Goal: Task Accomplishment & Management: Complete application form

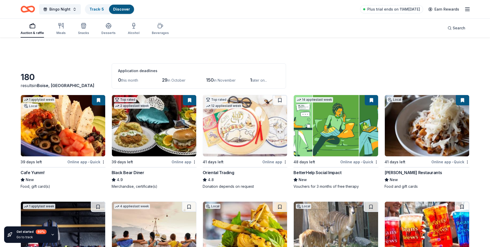
scroll to position [1003, 0]
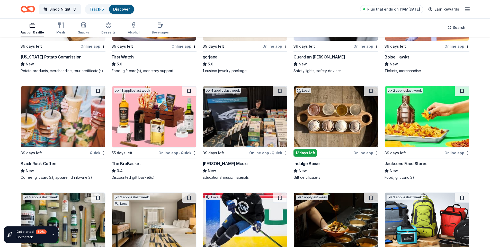
click at [248, 111] on img at bounding box center [245, 116] width 84 height 61
click at [331, 117] on img at bounding box center [336, 116] width 84 height 61
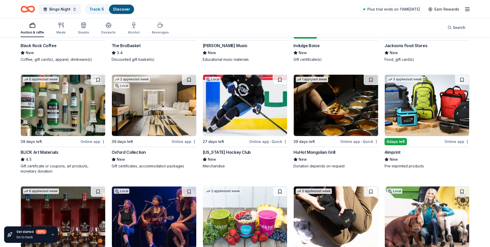
scroll to position [1131, 0]
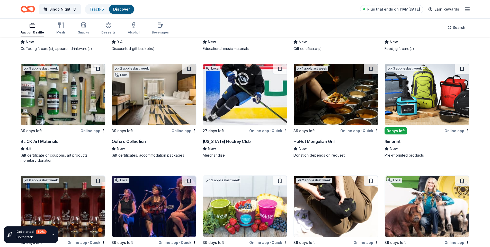
click at [69, 97] on img at bounding box center [63, 94] width 84 height 61
click at [150, 98] on img at bounding box center [154, 94] width 84 height 61
click at [419, 89] on img at bounding box center [427, 94] width 84 height 61
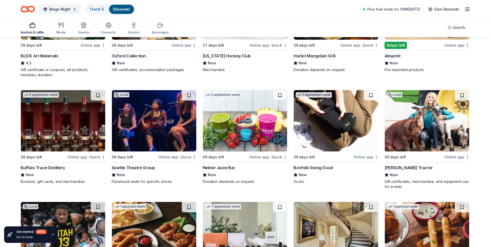
scroll to position [1226, 0]
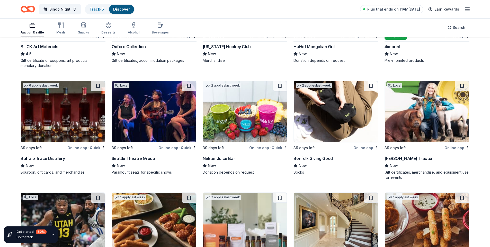
click at [420, 115] on img at bounding box center [427, 111] width 84 height 61
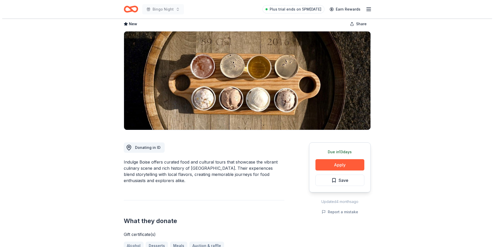
scroll to position [51, 0]
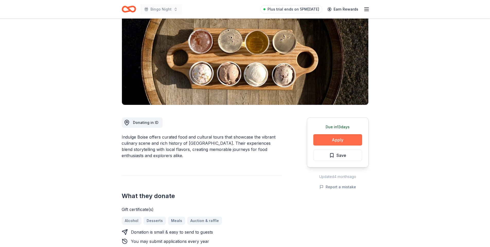
click at [333, 140] on button "Apply" at bounding box center [337, 139] width 49 height 11
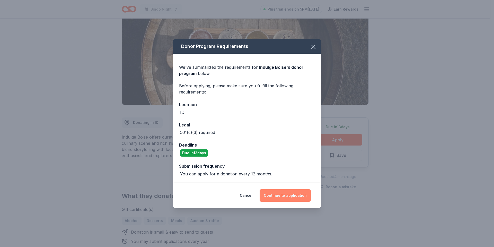
click at [289, 197] on button "Continue to application" at bounding box center [284, 195] width 51 height 12
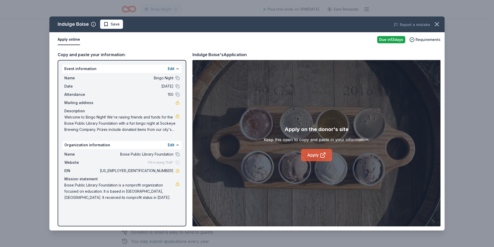
click at [309, 155] on link "Apply" at bounding box center [316, 155] width 31 height 12
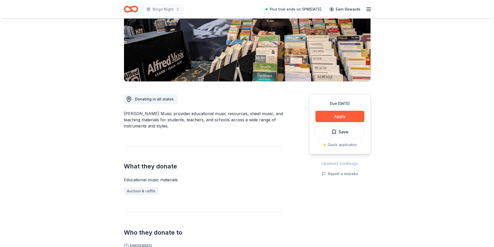
scroll to position [77, 0]
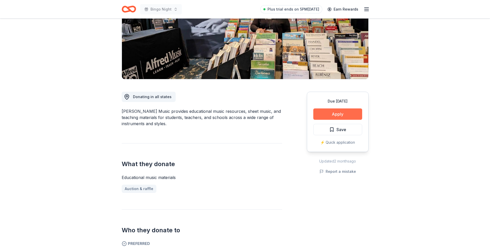
click at [319, 112] on button "Apply" at bounding box center [337, 113] width 49 height 11
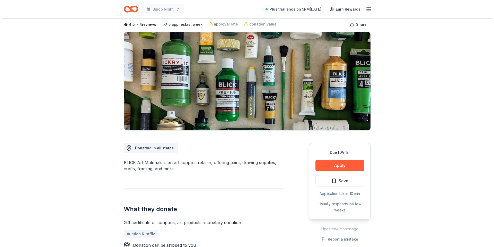
scroll to position [51, 0]
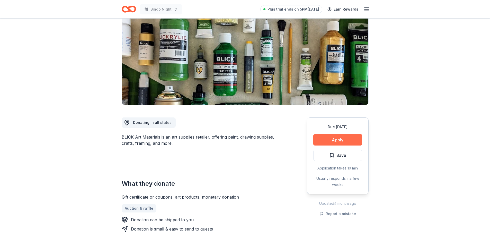
click at [336, 137] on button "Apply" at bounding box center [337, 139] width 49 height 11
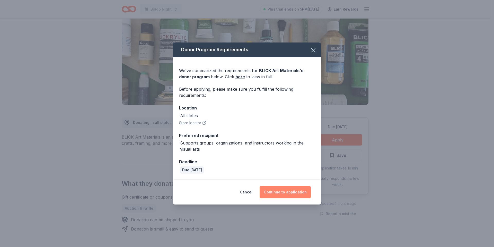
click at [281, 190] on button "Continue to application" at bounding box center [284, 192] width 51 height 12
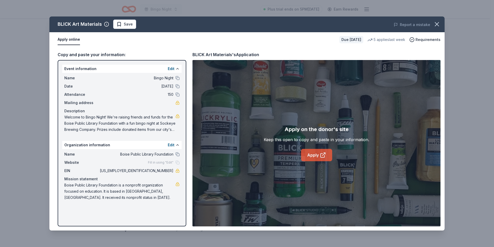
click at [312, 154] on link "Apply" at bounding box center [316, 155] width 31 height 12
click at [308, 154] on link "Apply" at bounding box center [316, 155] width 31 height 12
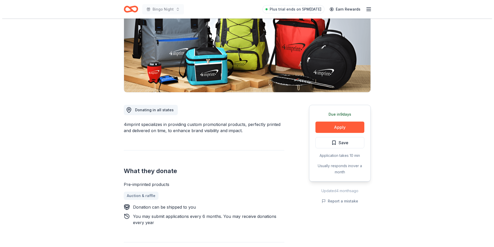
scroll to position [77, 0]
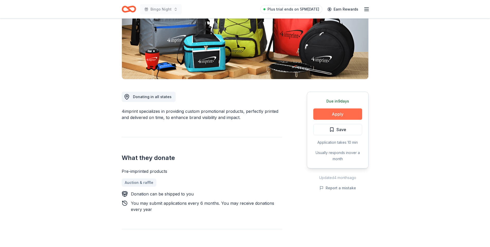
click at [336, 113] on button "Apply" at bounding box center [337, 113] width 49 height 11
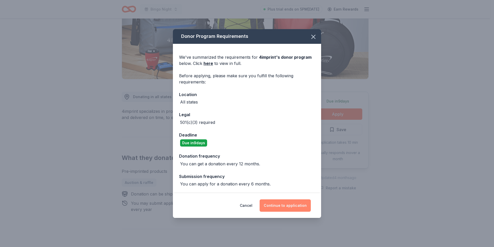
click at [287, 204] on button "Continue to application" at bounding box center [284, 205] width 51 height 12
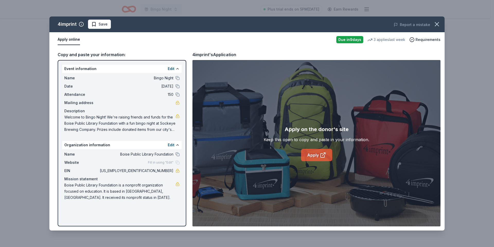
click at [316, 156] on link "Apply" at bounding box center [316, 155] width 31 height 12
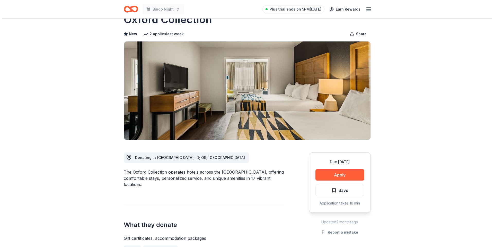
scroll to position [26, 0]
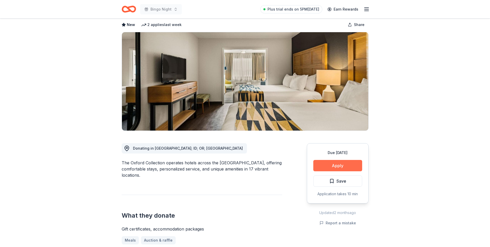
click at [325, 165] on button "Apply" at bounding box center [337, 165] width 49 height 11
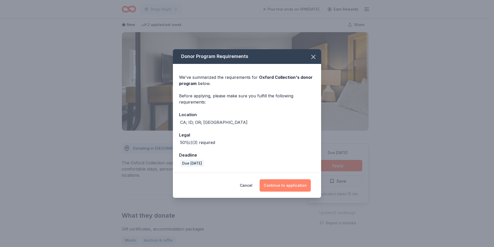
click at [284, 184] on button "Continue to application" at bounding box center [284, 185] width 51 height 12
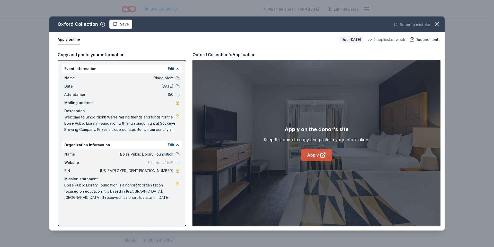
click at [311, 156] on link "Apply" at bounding box center [316, 155] width 31 height 12
click at [307, 153] on link "Apply" at bounding box center [316, 155] width 31 height 12
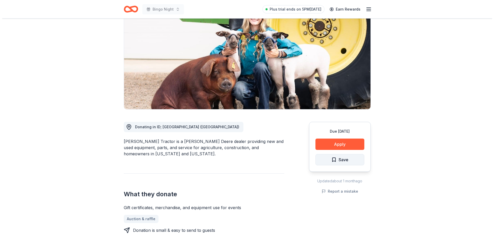
scroll to position [51, 0]
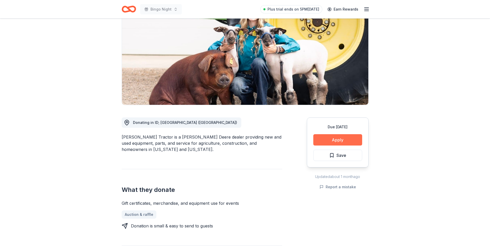
click at [325, 139] on button "Apply" at bounding box center [337, 139] width 49 height 11
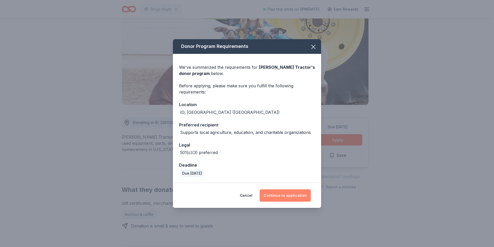
click at [284, 194] on button "Continue to application" at bounding box center [284, 195] width 51 height 12
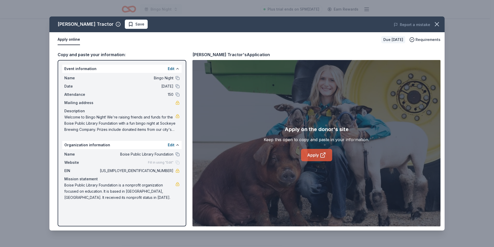
click at [313, 156] on link "Apply" at bounding box center [316, 155] width 31 height 12
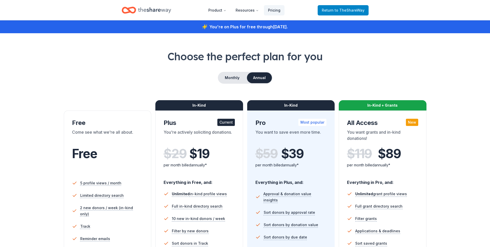
click at [341, 9] on span "to TheShareWay" at bounding box center [349, 10] width 30 height 4
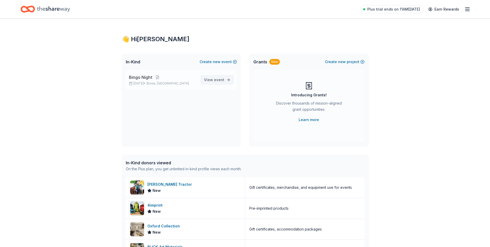
click at [219, 82] on span "View event" at bounding box center [214, 80] width 20 height 6
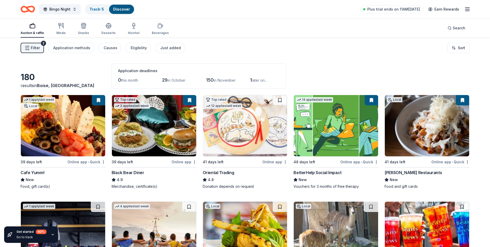
drag, startPoint x: 373, startPoint y: 102, endPoint x: 369, endPoint y: 100, distance: 4.1
click at [372, 102] on button at bounding box center [371, 100] width 13 height 10
click at [35, 47] on span "Filter" at bounding box center [35, 48] width 9 height 6
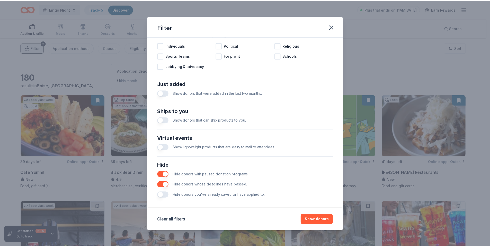
scroll to position [168, 0]
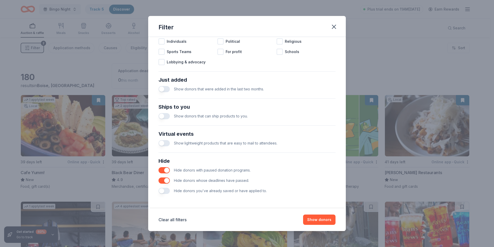
click at [163, 192] on button "button" at bounding box center [163, 190] width 11 height 6
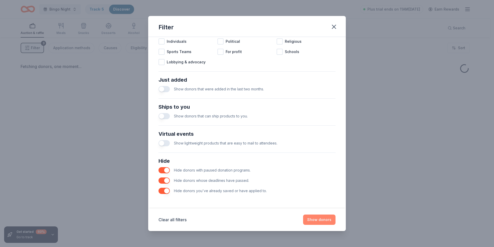
click at [323, 221] on button "Show donors" at bounding box center [319, 219] width 32 height 10
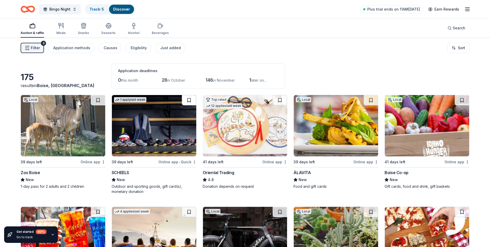
click at [188, 101] on button at bounding box center [189, 100] width 14 height 10
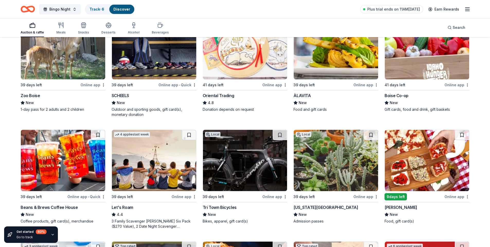
scroll to position [77, 0]
click at [154, 155] on img at bounding box center [154, 159] width 84 height 61
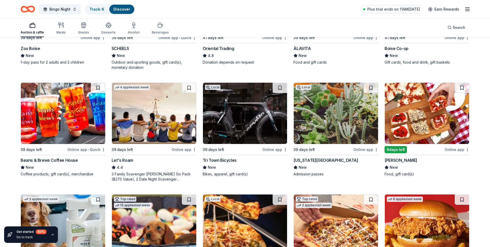
scroll to position [129, 0]
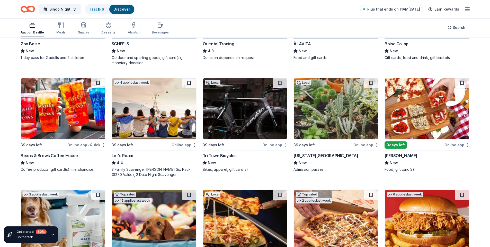
click at [244, 124] on img at bounding box center [245, 108] width 84 height 61
drag, startPoint x: 368, startPoint y: 82, endPoint x: 355, endPoint y: 95, distance: 18.7
click at [368, 82] on button at bounding box center [371, 83] width 14 height 10
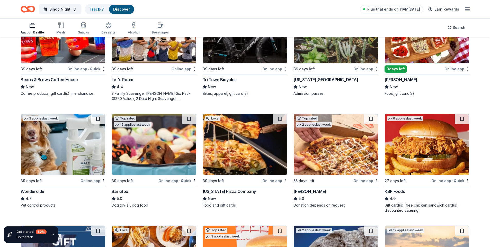
scroll to position [206, 0]
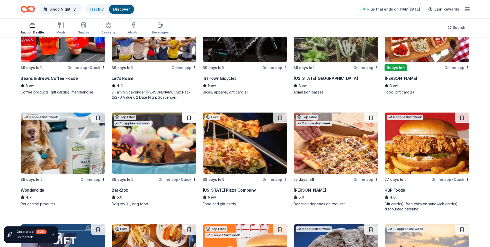
click at [187, 115] on button at bounding box center [189, 117] width 14 height 10
click at [278, 116] on button at bounding box center [280, 117] width 14 height 10
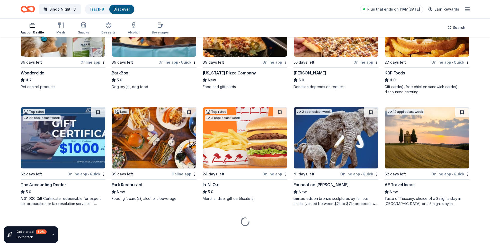
scroll to position [323, 0]
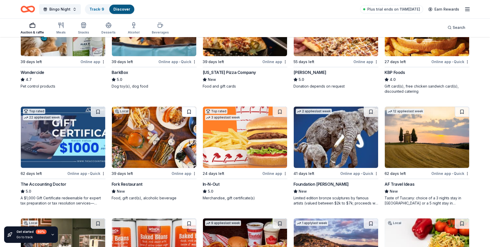
click at [187, 110] on button at bounding box center [189, 111] width 14 height 10
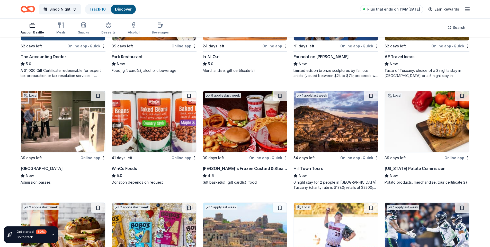
scroll to position [452, 0]
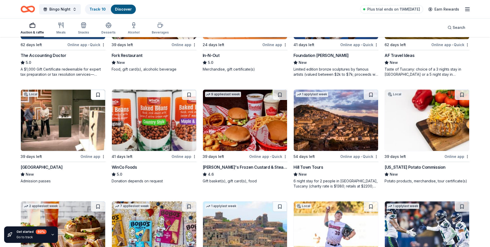
click at [96, 96] on button at bounding box center [98, 94] width 14 height 10
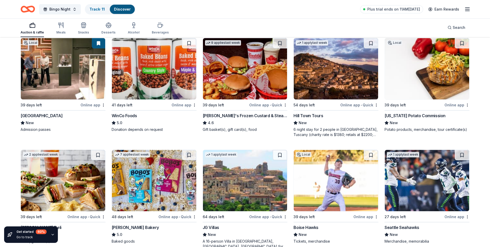
scroll to position [546, 0]
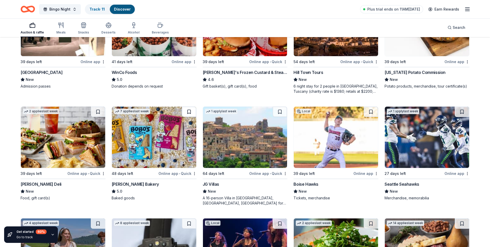
click at [189, 111] on button at bounding box center [189, 111] width 14 height 10
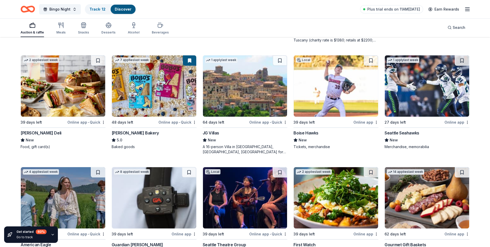
scroll to position [598, 0]
click at [372, 59] on button at bounding box center [371, 60] width 14 height 10
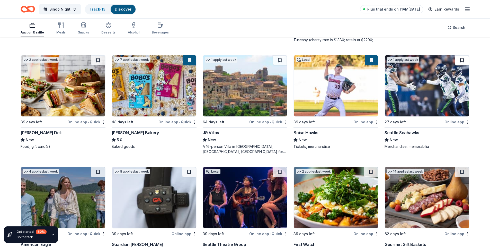
click at [461, 59] on button at bounding box center [462, 60] width 14 height 10
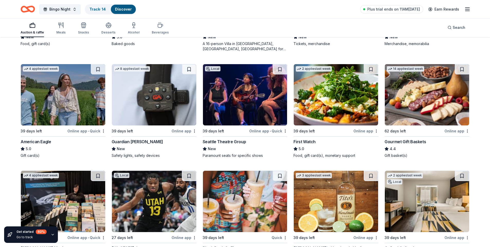
scroll to position [675, 0]
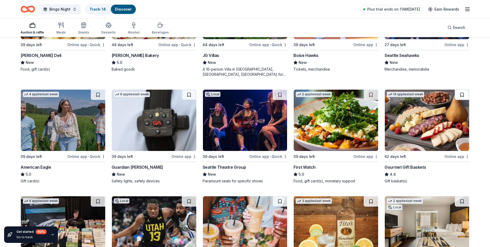
drag, startPoint x: 463, startPoint y: 93, endPoint x: 261, endPoint y: 109, distance: 202.7
click at [462, 93] on button at bounding box center [462, 94] width 14 height 10
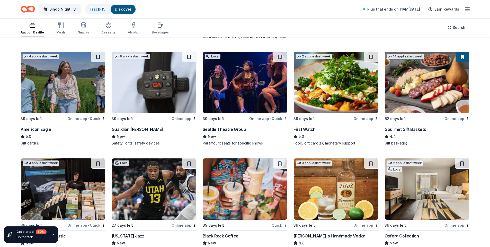
scroll to position [752, 0]
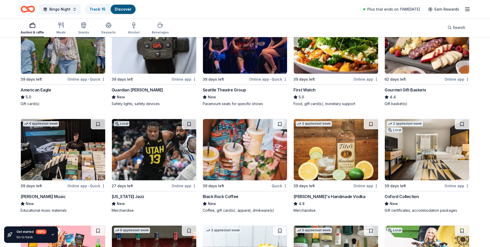
click at [328, 140] on img at bounding box center [336, 149] width 84 height 61
click at [462, 122] on button at bounding box center [462, 124] width 14 height 10
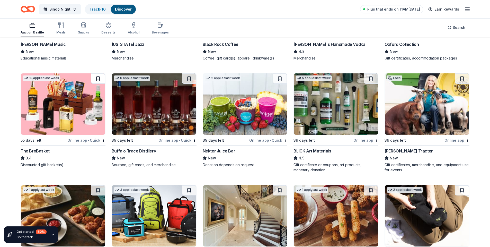
scroll to position [906, 0]
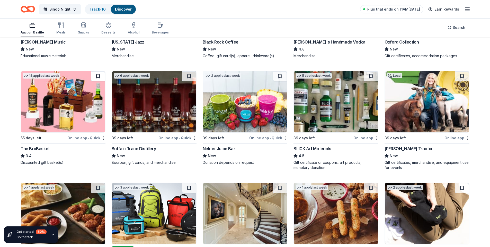
click at [98, 75] on button at bounding box center [98, 76] width 14 height 10
drag, startPoint x: 370, startPoint y: 75, endPoint x: 377, endPoint y: 76, distance: 7.2
click at [370, 75] on button at bounding box center [371, 76] width 14 height 10
click at [462, 75] on button at bounding box center [462, 76] width 14 height 10
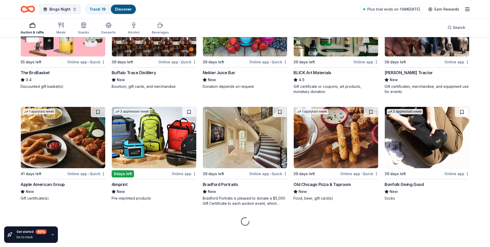
scroll to position [982, 0]
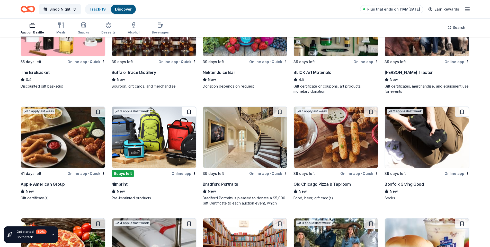
click at [186, 112] on button at bounding box center [189, 111] width 14 height 10
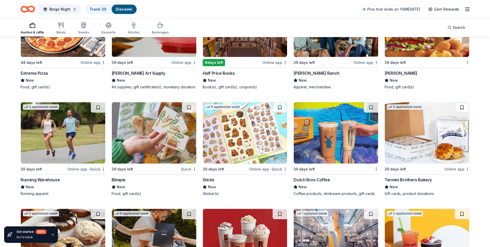
scroll to position [1214, 0]
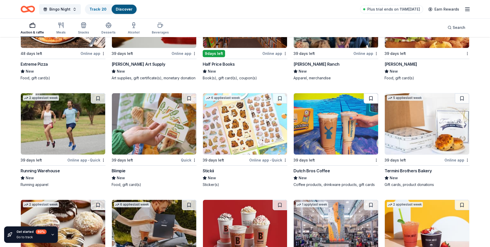
click at [370, 100] on button at bounding box center [371, 98] width 14 height 10
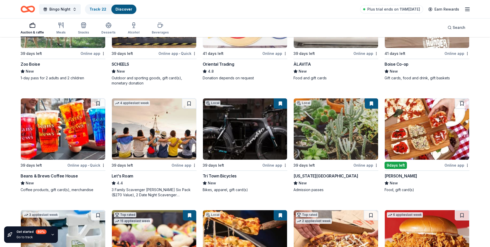
scroll to position [0, 0]
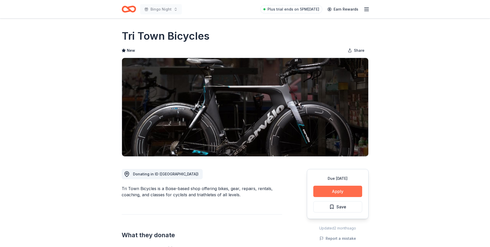
click at [328, 186] on button "Apply" at bounding box center [337, 190] width 49 height 11
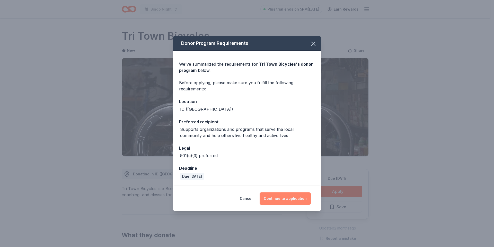
click at [278, 195] on button "Continue to application" at bounding box center [284, 198] width 51 height 12
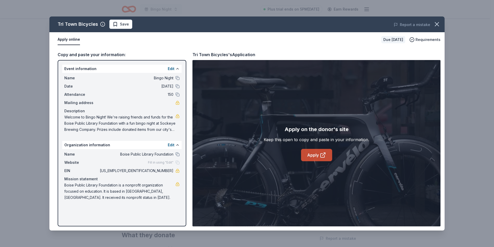
click at [315, 159] on link "Apply" at bounding box center [316, 155] width 31 height 12
click at [439, 26] on icon "button" at bounding box center [436, 24] width 7 height 7
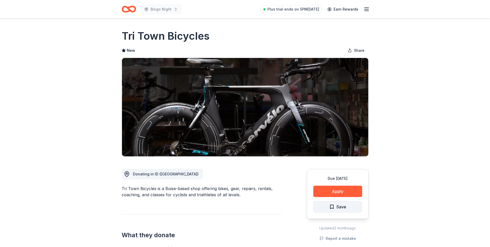
click at [335, 209] on span "Save" at bounding box center [337, 206] width 17 height 7
drag, startPoint x: 165, startPoint y: 194, endPoint x: 211, endPoint y: 189, distance: 46.8
click at [211, 189] on div "Tri Town Bicycles is a Boise-based shop offering bikes, gear, repairs, rentals,…" at bounding box center [202, 191] width 160 height 12
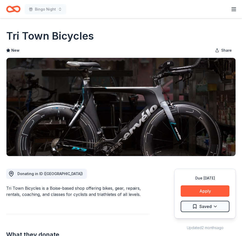
drag, startPoint x: 123, startPoint y: 180, endPoint x: 125, endPoint y: 184, distance: 3.7
drag, startPoint x: 143, startPoint y: 195, endPoint x: 77, endPoint y: 192, distance: 66.9
click at [88, 192] on div "Tri Town Bicycles is a Boise-based shop offering bikes, gear, repairs, rentals,…" at bounding box center [78, 191] width 144 height 12
drag, startPoint x: 84, startPoint y: 195, endPoint x: 134, endPoint y: 170, distance: 56.4
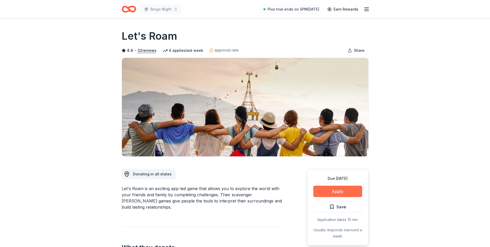
click at [347, 189] on button "Apply" at bounding box center [337, 190] width 49 height 11
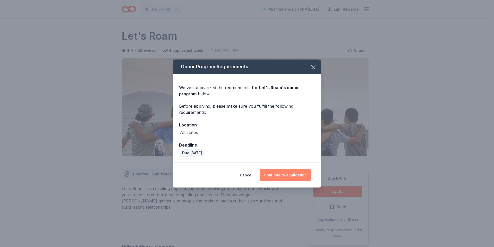
click at [290, 174] on button "Continue to application" at bounding box center [284, 175] width 51 height 12
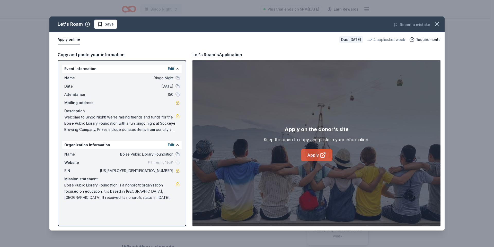
click at [311, 155] on link "Apply" at bounding box center [316, 155] width 31 height 12
click at [320, 156] on icon at bounding box center [323, 155] width 6 height 6
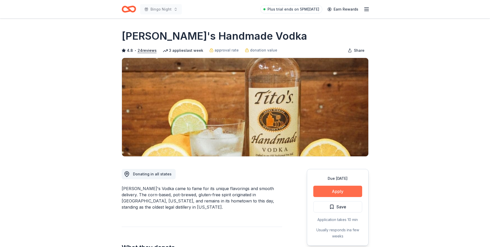
click at [327, 188] on button "Apply" at bounding box center [337, 190] width 49 height 11
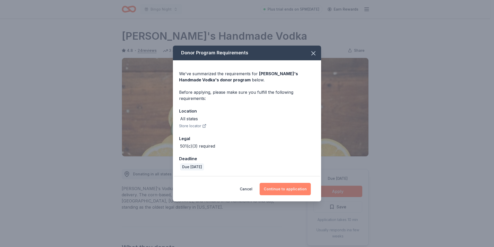
click at [284, 191] on button "Continue to application" at bounding box center [284, 189] width 51 height 12
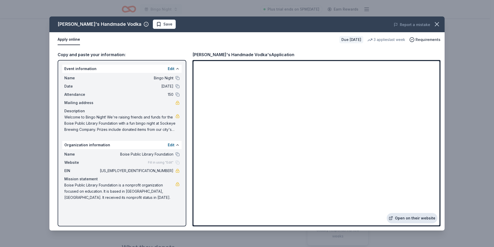
click at [421, 219] on link "Open on their website" at bounding box center [411, 218] width 51 height 10
drag, startPoint x: 436, startPoint y: 22, endPoint x: 368, endPoint y: 1, distance: 70.7
click at [436, 22] on icon "button" at bounding box center [436, 24] width 7 height 7
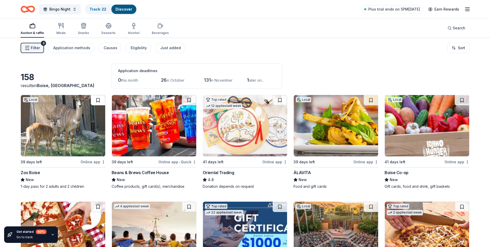
click at [98, 100] on button at bounding box center [98, 100] width 14 height 10
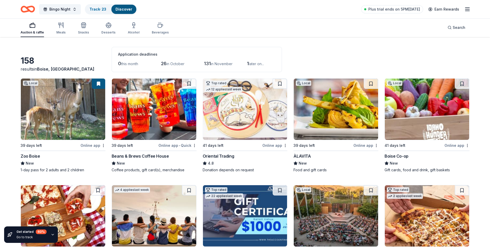
scroll to position [26, 0]
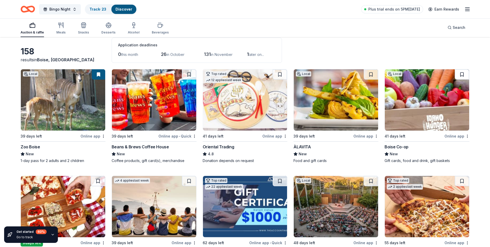
click at [460, 74] on button at bounding box center [462, 74] width 14 height 10
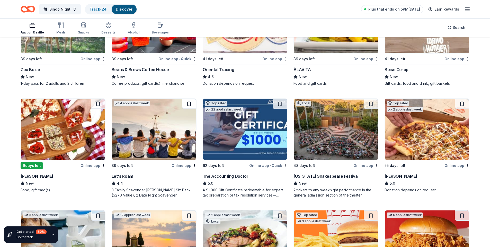
click at [191, 102] on button at bounding box center [189, 103] width 14 height 10
click at [367, 103] on button at bounding box center [371, 103] width 14 height 10
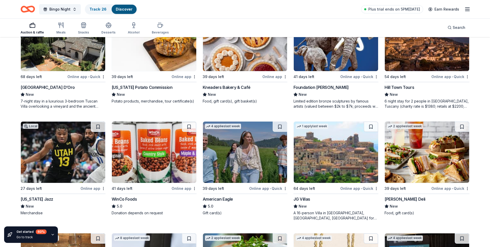
scroll to position [472, 0]
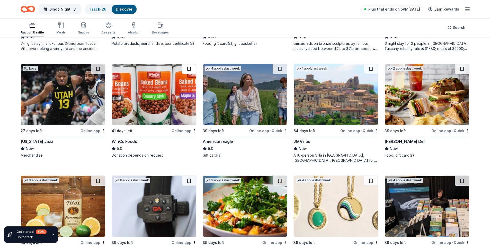
click at [190, 68] on button at bounding box center [189, 69] width 14 height 10
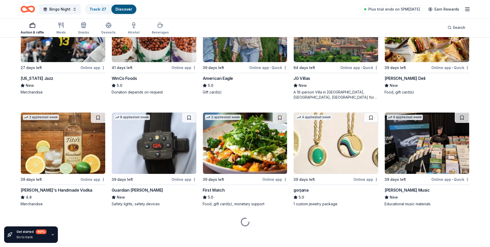
scroll to position [536, 0]
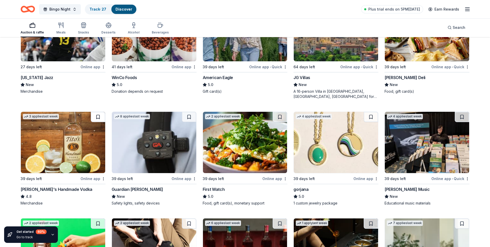
click at [100, 116] on button at bounding box center [98, 117] width 14 height 10
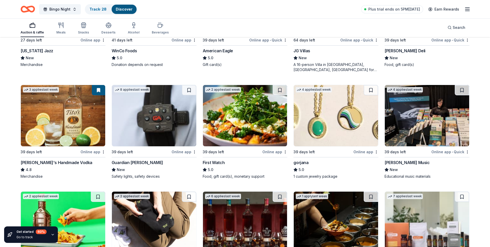
scroll to position [562, 0]
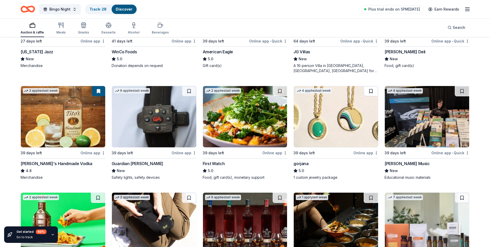
click at [370, 91] on button at bounding box center [371, 91] width 14 height 10
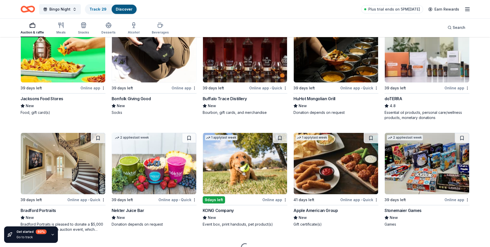
scroll to position [759, 0]
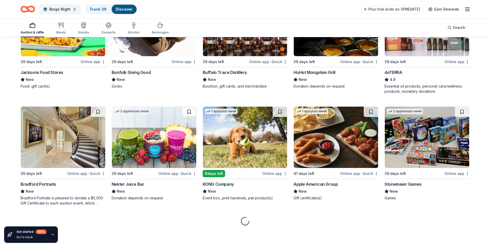
click at [416, 132] on img at bounding box center [427, 136] width 84 height 61
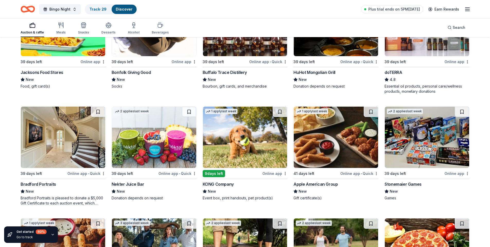
click at [237, 140] on img at bounding box center [245, 136] width 84 height 61
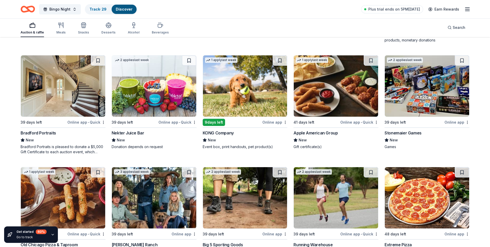
scroll to position [811, 0]
click at [281, 61] on button at bounding box center [280, 60] width 14 height 10
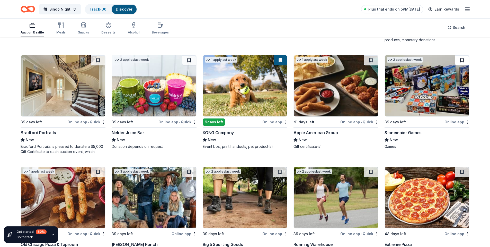
click at [466, 59] on button at bounding box center [462, 60] width 14 height 10
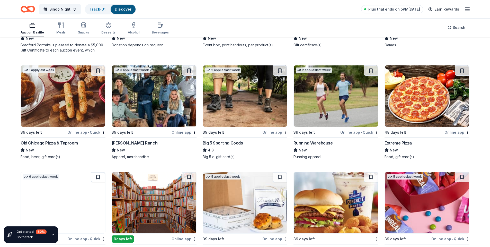
scroll to position [913, 0]
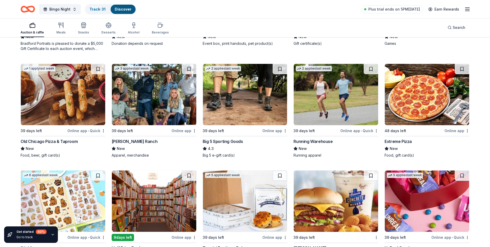
click at [231, 96] on img at bounding box center [245, 94] width 84 height 61
click at [336, 93] on img at bounding box center [336, 94] width 84 height 61
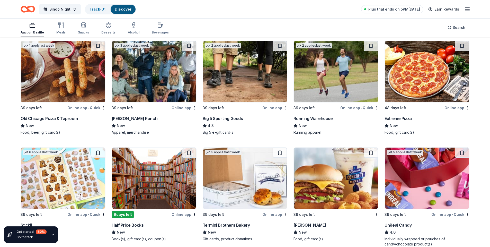
scroll to position [977, 0]
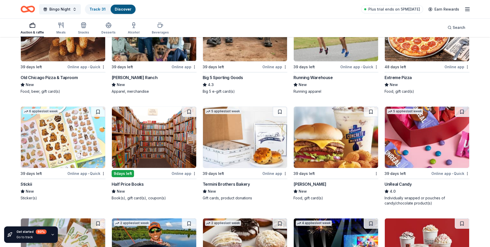
click at [68, 142] on img at bounding box center [63, 136] width 84 height 61
click at [96, 113] on button at bounding box center [98, 111] width 14 height 10
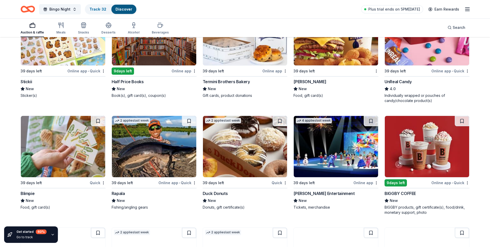
scroll to position [1080, 0]
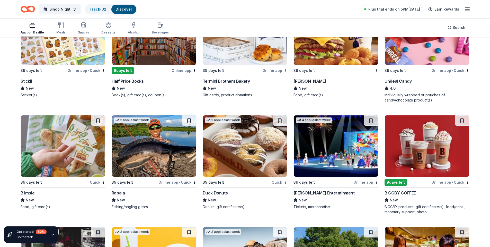
click at [422, 53] on img at bounding box center [427, 34] width 84 height 61
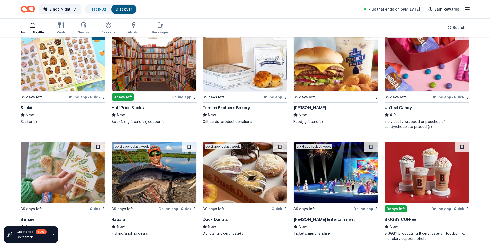
scroll to position [1029, 0]
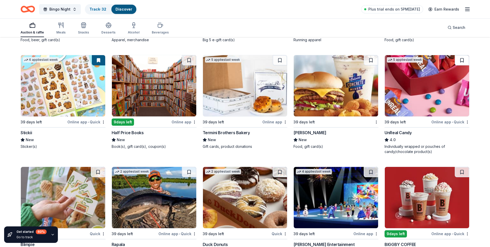
click at [462, 61] on button at bounding box center [462, 60] width 14 height 10
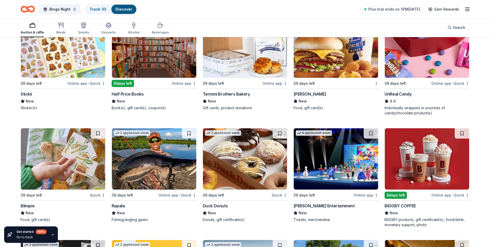
scroll to position [1131, 0]
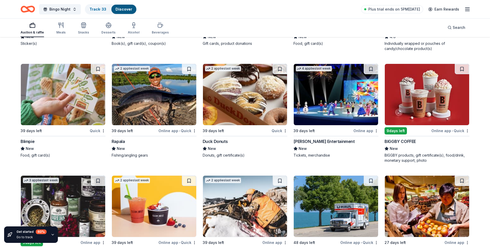
click at [161, 96] on img at bounding box center [154, 94] width 84 height 61
click at [188, 71] on button at bounding box center [189, 69] width 14 height 10
click at [339, 98] on img at bounding box center [336, 94] width 84 height 61
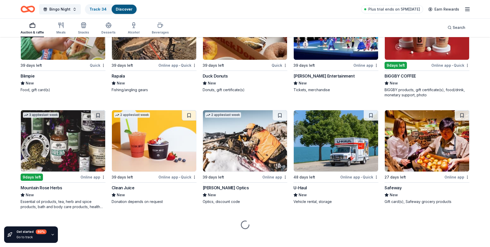
scroll to position [1200, 0]
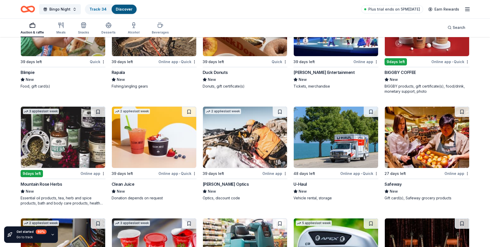
click at [65, 144] on img at bounding box center [63, 136] width 84 height 61
click at [96, 112] on button at bounding box center [98, 111] width 14 height 10
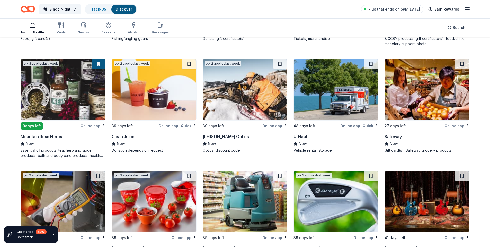
scroll to position [1226, 0]
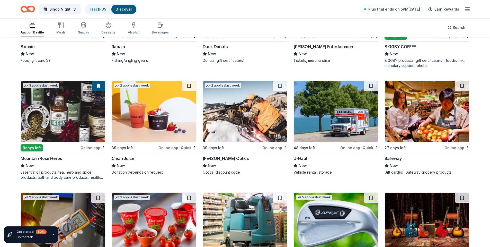
click at [436, 114] on img at bounding box center [427, 111] width 84 height 61
click at [460, 86] on button at bounding box center [462, 86] width 14 height 10
click at [330, 112] on img at bounding box center [336, 111] width 84 height 61
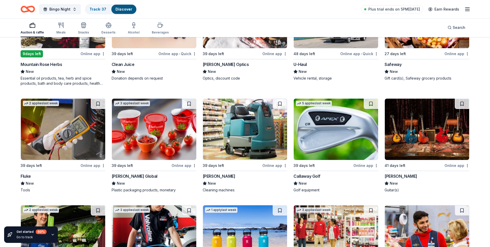
scroll to position [1329, 0]
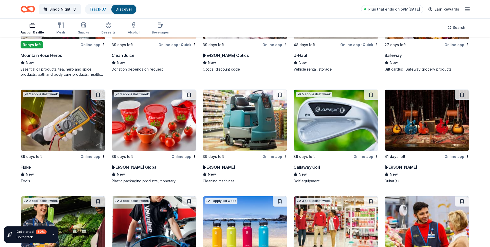
click at [66, 110] on img at bounding box center [63, 119] width 84 height 61
click at [319, 120] on img at bounding box center [336, 119] width 84 height 61
click at [424, 125] on img at bounding box center [427, 119] width 84 height 61
click at [372, 95] on button at bounding box center [371, 94] width 14 height 10
click at [462, 94] on button at bounding box center [462, 94] width 14 height 10
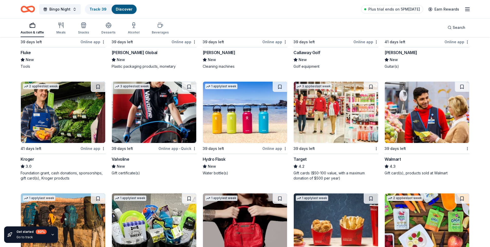
scroll to position [1457, 0]
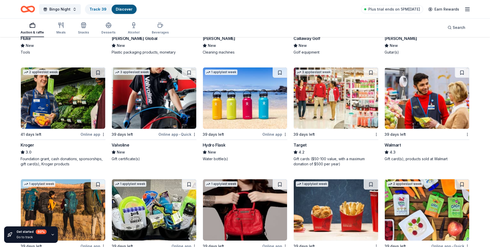
click at [230, 98] on img at bounding box center [245, 97] width 84 height 61
click at [325, 104] on img at bounding box center [336, 97] width 84 height 61
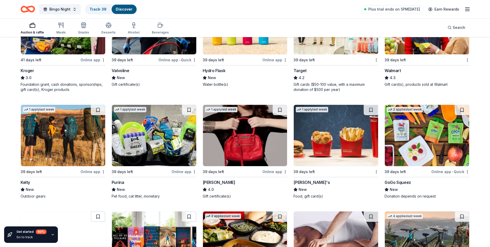
scroll to position [1535, 0]
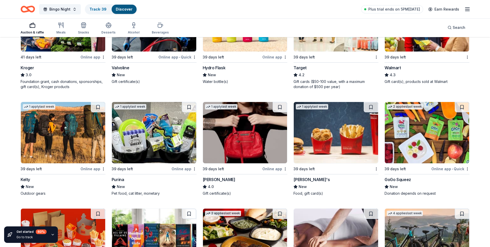
click at [65, 131] on img at bounding box center [63, 132] width 84 height 61
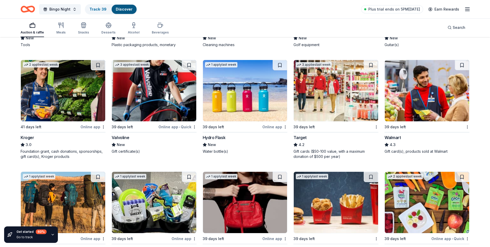
scroll to position [1457, 0]
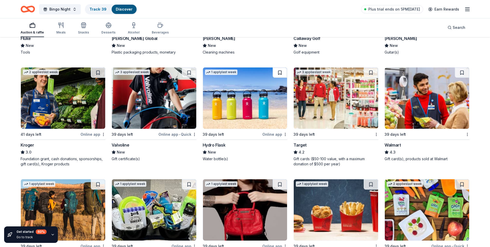
click at [278, 73] on button at bounding box center [280, 72] width 14 height 10
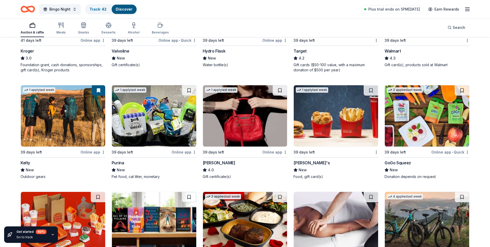
scroll to position [1560, 0]
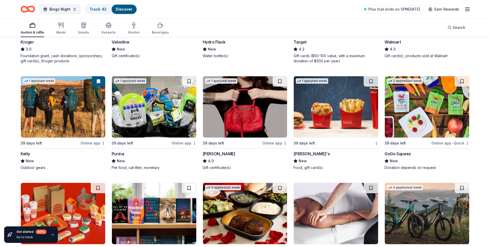
click at [156, 111] on img at bounding box center [154, 106] width 84 height 61
click at [246, 100] on img at bounding box center [245, 106] width 84 height 61
click at [412, 108] on img at bounding box center [427, 106] width 84 height 61
click at [190, 81] on button at bounding box center [189, 81] width 14 height 10
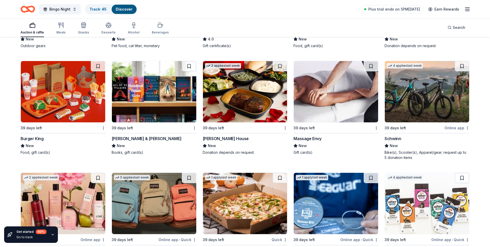
scroll to position [1688, 0]
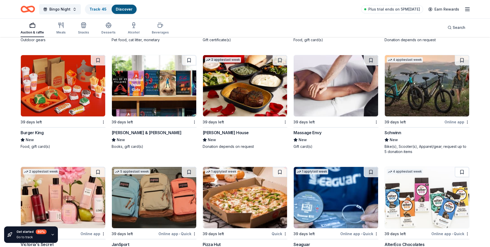
click at [250, 94] on img at bounding box center [245, 85] width 84 height 61
click at [341, 88] on img at bounding box center [336, 85] width 84 height 61
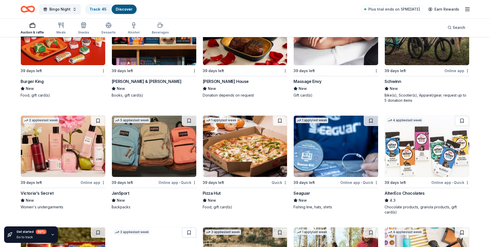
scroll to position [1739, 0]
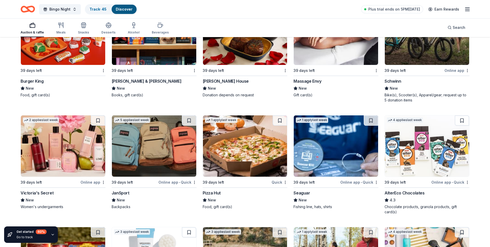
click at [326, 141] on img at bounding box center [336, 145] width 84 height 61
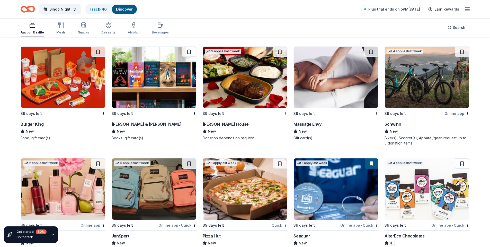
scroll to position [1688, 0]
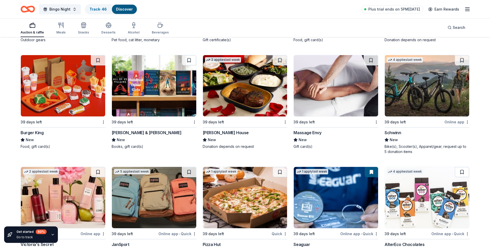
click at [409, 93] on img at bounding box center [427, 85] width 84 height 61
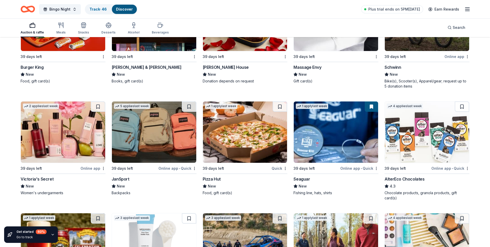
scroll to position [1765, 0]
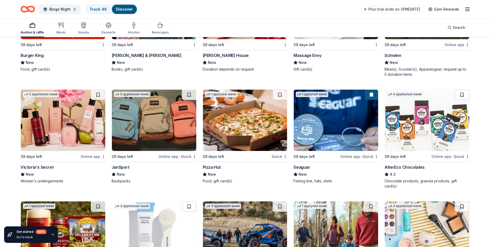
click at [142, 118] on img at bounding box center [154, 119] width 84 height 61
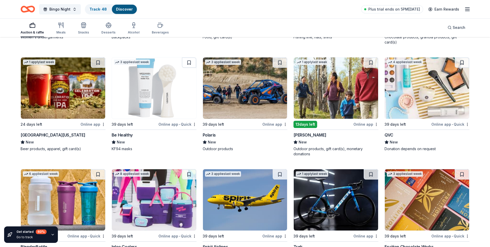
scroll to position [1911, 0]
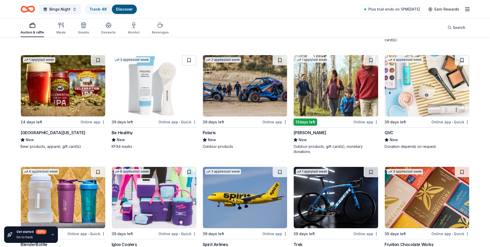
click at [159, 88] on img at bounding box center [154, 85] width 84 height 61
click at [234, 93] on img at bounding box center [245, 85] width 84 height 61
click at [313, 92] on img at bounding box center [336, 85] width 84 height 61
click at [280, 58] on button at bounding box center [280, 60] width 14 height 10
click at [370, 60] on button at bounding box center [371, 60] width 14 height 10
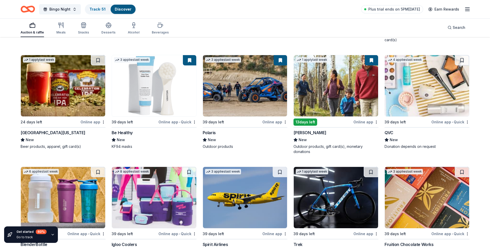
click at [413, 87] on img at bounding box center [427, 85] width 84 height 61
click at [460, 61] on button at bounding box center [462, 60] width 14 height 10
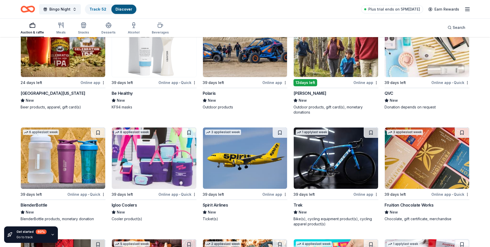
scroll to position [1988, 0]
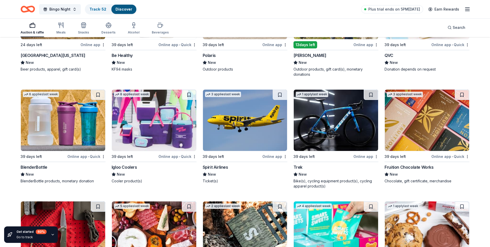
click at [164, 112] on img at bounding box center [154, 119] width 84 height 61
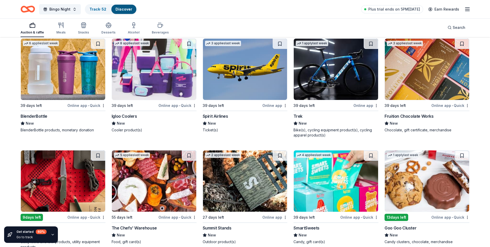
scroll to position [2040, 0]
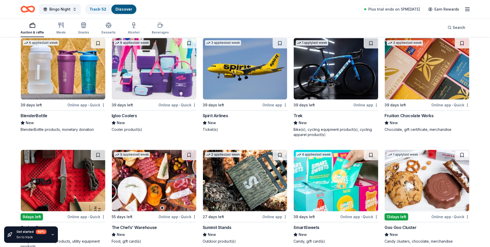
click at [345, 66] on img at bounding box center [336, 68] width 84 height 61
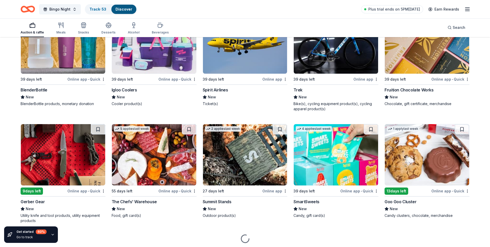
scroll to position [2083, 0]
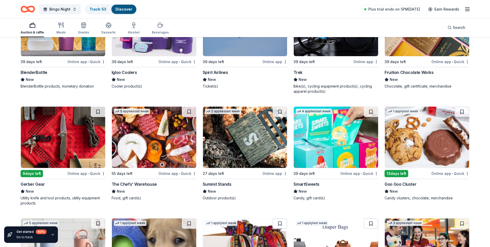
click at [51, 150] on img at bounding box center [63, 136] width 84 height 61
click at [158, 140] on img at bounding box center [154, 136] width 84 height 61
click at [249, 143] on img at bounding box center [245, 136] width 84 height 61
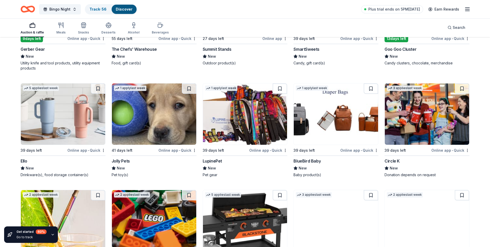
scroll to position [2237, 0]
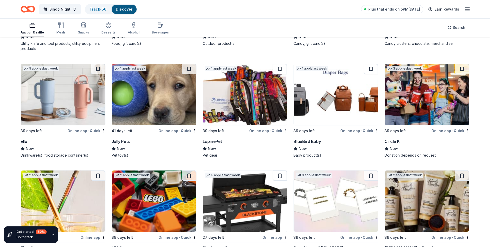
click at [160, 93] on img at bounding box center [154, 94] width 84 height 61
click at [66, 83] on img at bounding box center [63, 94] width 84 height 61
click at [255, 94] on img at bounding box center [245, 94] width 84 height 61
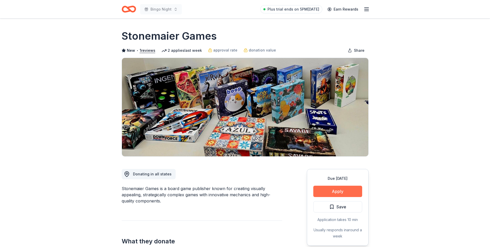
click at [331, 189] on button "Apply" at bounding box center [337, 190] width 49 height 11
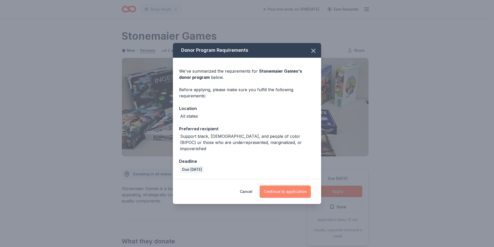
click at [281, 187] on button "Continue to application" at bounding box center [284, 191] width 51 height 12
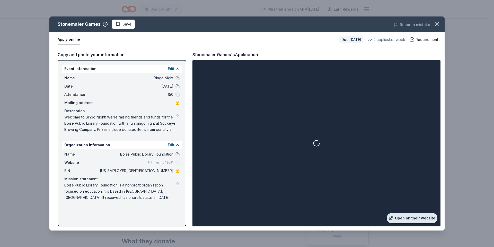
click at [412, 217] on link "Open on their website" at bounding box center [411, 218] width 51 height 10
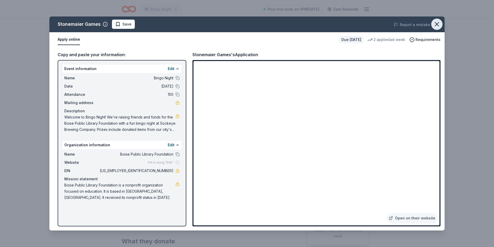
click at [437, 25] on icon "button" at bounding box center [436, 24] width 7 height 7
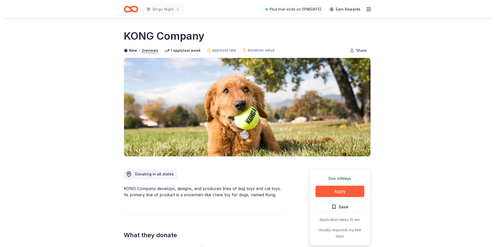
scroll to position [51, 0]
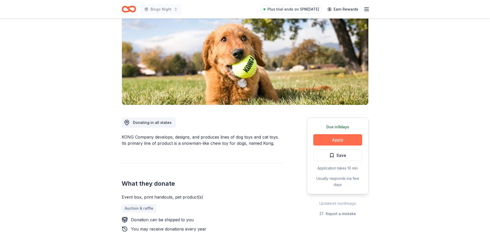
click at [331, 139] on button "Apply" at bounding box center [337, 139] width 49 height 11
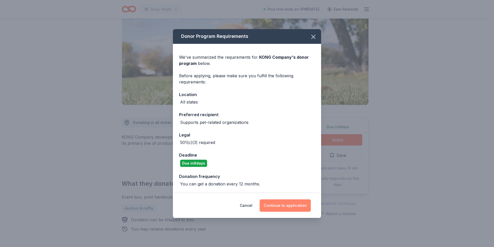
click at [283, 208] on button "Continue to application" at bounding box center [284, 205] width 51 height 12
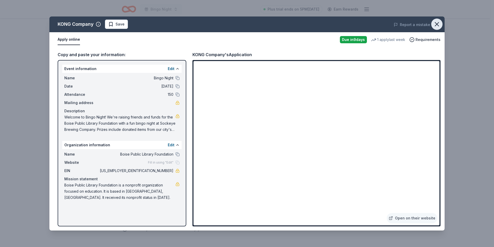
click at [434, 25] on icon "button" at bounding box center [436, 24] width 7 height 7
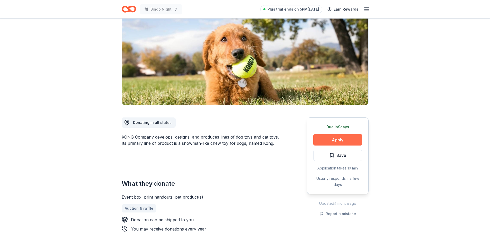
click at [337, 142] on button "Apply" at bounding box center [337, 139] width 49 height 11
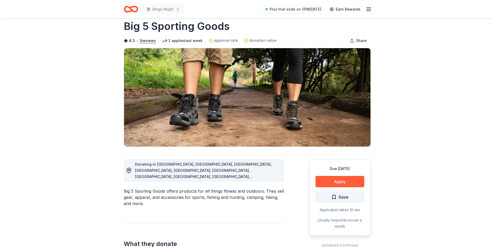
scroll to position [26, 0]
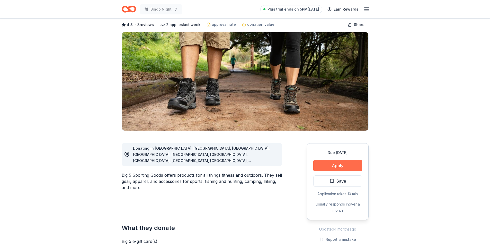
click at [329, 165] on button "Apply" at bounding box center [337, 165] width 49 height 11
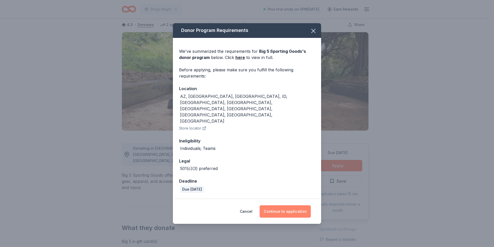
click at [293, 205] on button "Continue to application" at bounding box center [284, 211] width 51 height 12
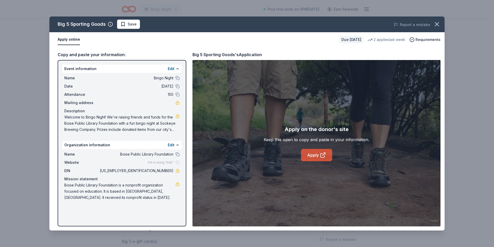
click at [316, 154] on link "Apply" at bounding box center [316, 155] width 31 height 12
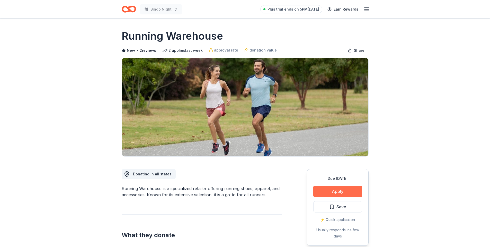
click at [341, 186] on button "Apply" at bounding box center [337, 190] width 49 height 11
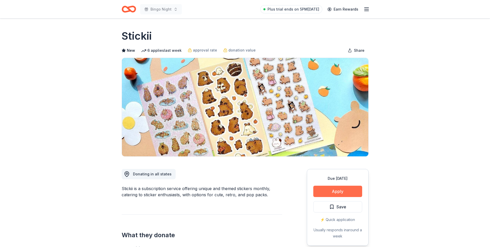
click at [324, 192] on button "Apply" at bounding box center [337, 190] width 49 height 11
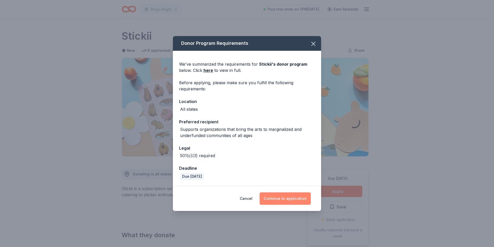
click at [290, 200] on button "Continue to application" at bounding box center [284, 198] width 51 height 12
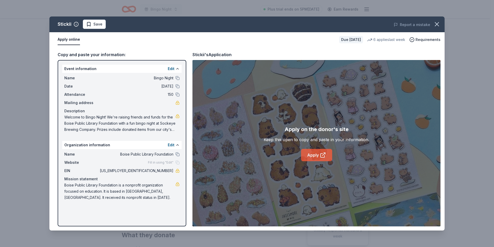
click at [322, 150] on link "Apply" at bounding box center [316, 155] width 31 height 12
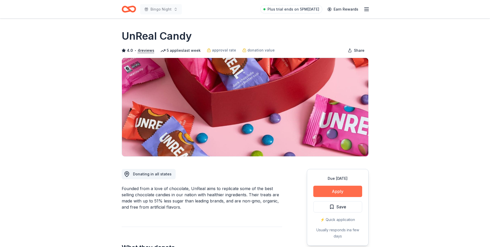
click at [333, 192] on button "Apply" at bounding box center [337, 190] width 49 height 11
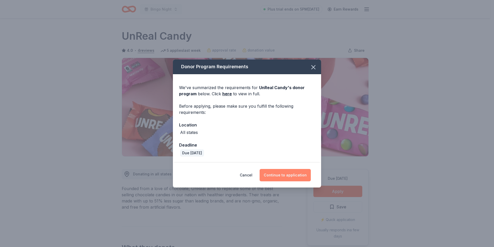
click at [300, 174] on button "Continue to application" at bounding box center [284, 175] width 51 height 12
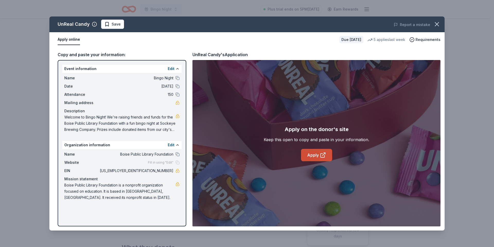
click at [314, 157] on link "Apply" at bounding box center [316, 155] width 31 height 12
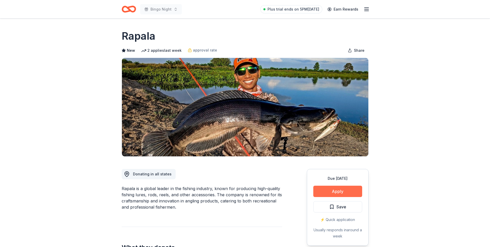
click at [338, 194] on button "Apply" at bounding box center [337, 190] width 49 height 11
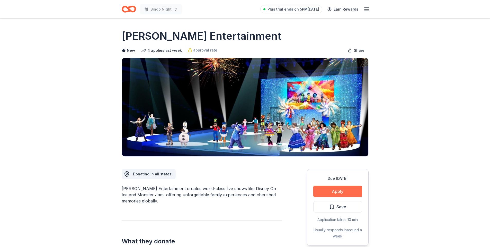
click at [327, 192] on button "Apply" at bounding box center [337, 190] width 49 height 11
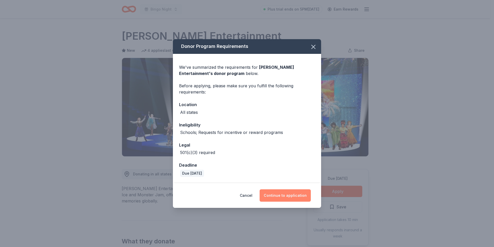
click at [287, 193] on button "Continue to application" at bounding box center [284, 195] width 51 height 12
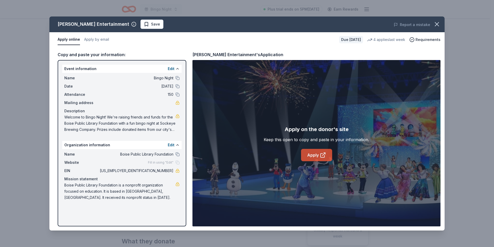
click at [312, 152] on link "Apply" at bounding box center [316, 155] width 31 height 12
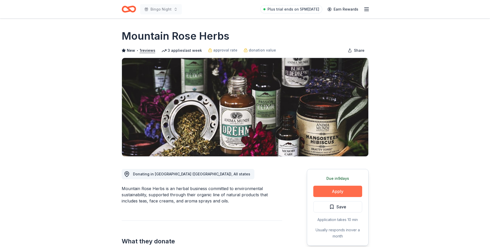
click at [342, 191] on button "Apply" at bounding box center [337, 190] width 49 height 11
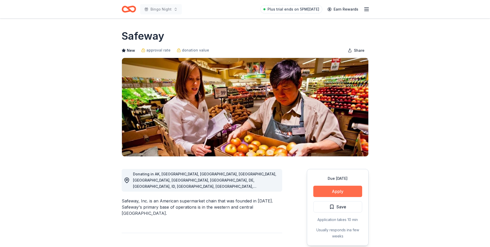
click at [331, 195] on button "Apply" at bounding box center [337, 190] width 49 height 11
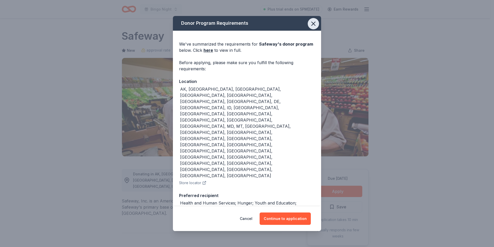
click at [307, 24] on button "button" at bounding box center [312, 23] width 11 height 11
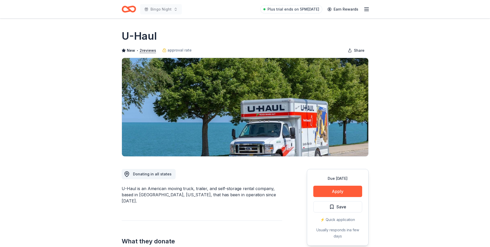
click at [342, 193] on button "Apply" at bounding box center [337, 190] width 49 height 11
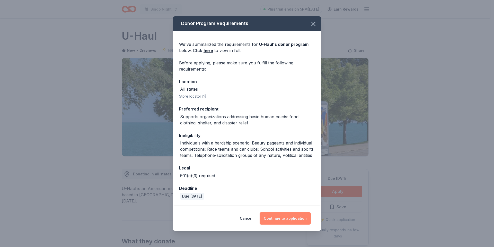
click at [282, 217] on button "Continue to application" at bounding box center [284, 218] width 51 height 12
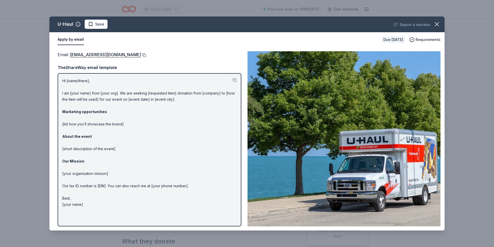
click at [141, 55] on button at bounding box center [143, 55] width 5 height 4
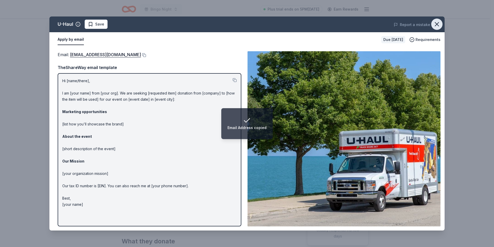
drag, startPoint x: 438, startPoint y: 24, endPoint x: 435, endPoint y: 25, distance: 3.4
click at [438, 24] on icon "button" at bounding box center [436, 24] width 7 height 7
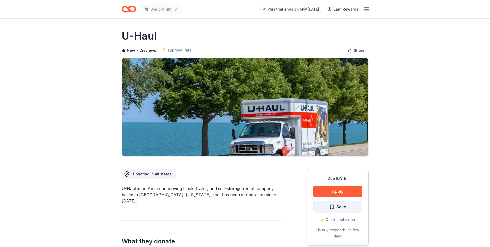
click at [341, 207] on span "Save" at bounding box center [341, 206] width 10 height 7
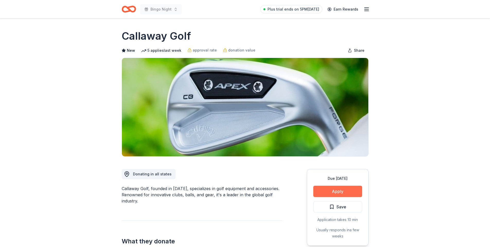
click at [334, 189] on button "Apply" at bounding box center [337, 190] width 49 height 11
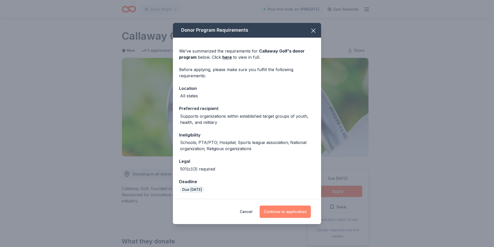
click at [283, 213] on button "Continue to application" at bounding box center [284, 211] width 51 height 12
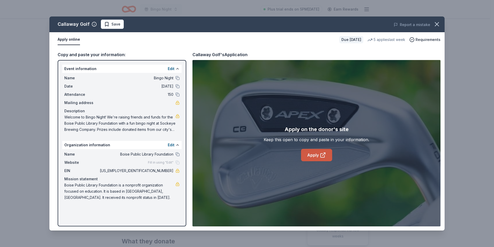
click at [319, 155] on link "Apply" at bounding box center [316, 155] width 31 height 12
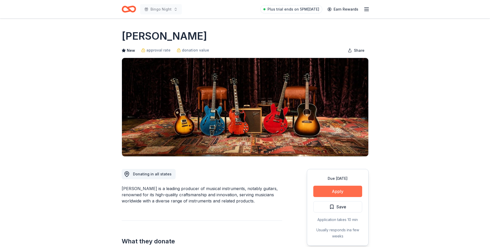
click at [335, 189] on button "Apply" at bounding box center [337, 190] width 49 height 11
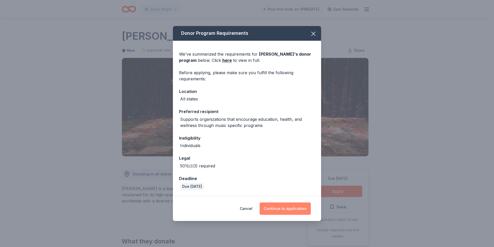
click at [285, 209] on button "Continue to application" at bounding box center [284, 208] width 51 height 12
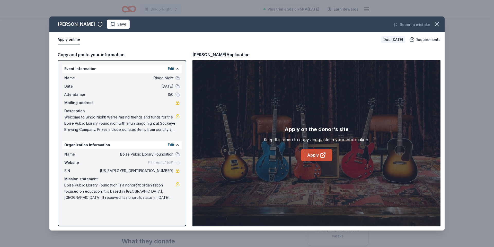
click at [318, 153] on link "Apply" at bounding box center [316, 155] width 31 height 12
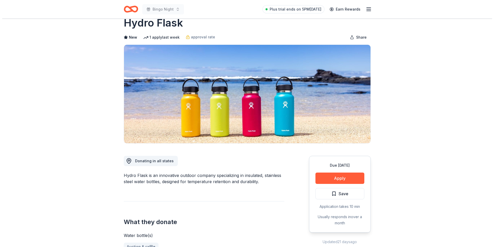
scroll to position [26, 0]
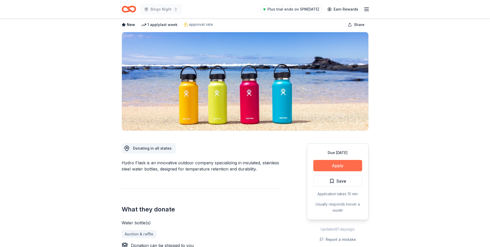
click at [336, 165] on button "Apply" at bounding box center [337, 165] width 49 height 11
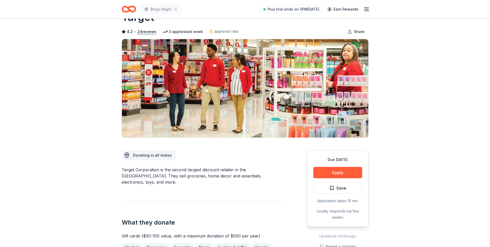
scroll to position [51, 0]
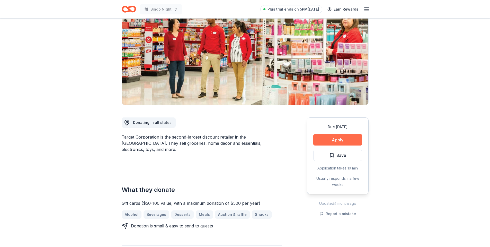
click at [337, 142] on button "Apply" at bounding box center [337, 139] width 49 height 11
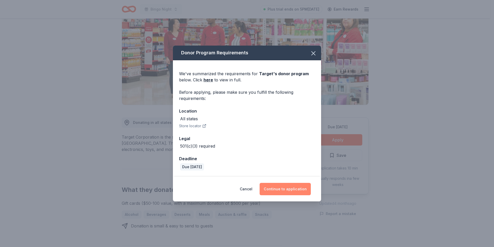
click at [283, 186] on button "Continue to application" at bounding box center [284, 189] width 51 height 12
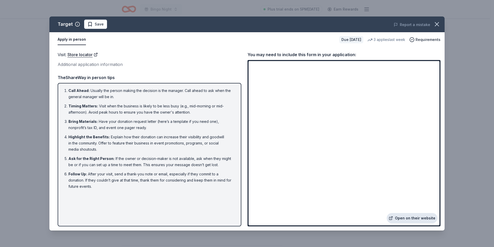
click at [431, 220] on link "Open on their website" at bounding box center [411, 218] width 51 height 10
drag, startPoint x: 99, startPoint y: 189, endPoint x: 74, endPoint y: 144, distance: 52.0
click at [62, 129] on ol "Call Ahead : Usually the person making the decision is the manager. Call ahead …" at bounding box center [149, 138] width 174 height 102
drag, startPoint x: 94, startPoint y: 186, endPoint x: 87, endPoint y: 87, distance: 99.5
click at [79, 88] on ol "Call Ahead : Usually the person making the decision is the manager. Call ahead …" at bounding box center [149, 138] width 174 height 102
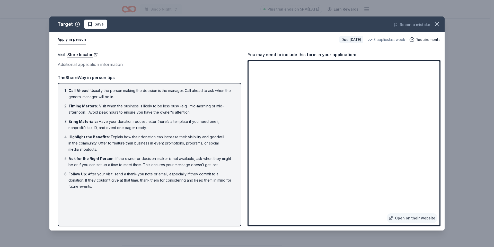
click at [108, 85] on div "Call Ahead : Usually the person making the decision is the manager. Call ahead …" at bounding box center [150, 154] width 184 height 143
drag, startPoint x: 109, startPoint y: 85, endPoint x: 176, endPoint y: 64, distance: 70.2
click at [175, 64] on div "Additional application information" at bounding box center [150, 64] width 184 height 7
click at [434, 27] on icon "button" at bounding box center [436, 24] width 7 height 7
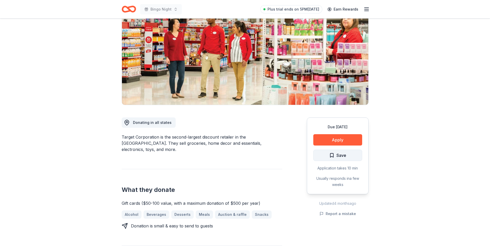
click at [340, 153] on span "Save" at bounding box center [341, 155] width 10 height 7
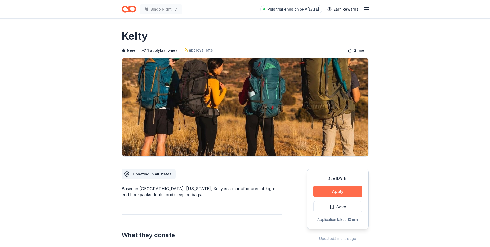
click at [330, 193] on button "Apply" at bounding box center [337, 190] width 49 height 11
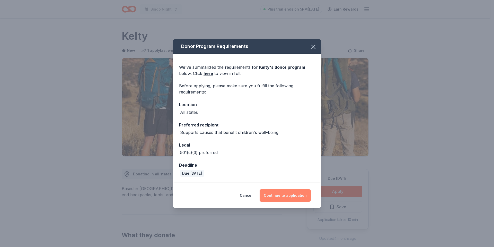
click at [284, 193] on button "Continue to application" at bounding box center [284, 195] width 51 height 12
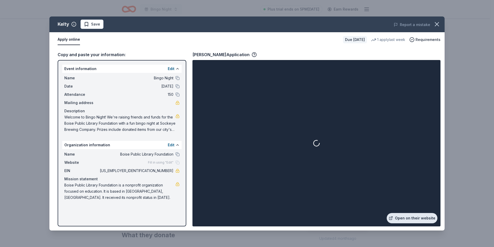
click at [415, 218] on link "Open on their website" at bounding box center [411, 218] width 51 height 10
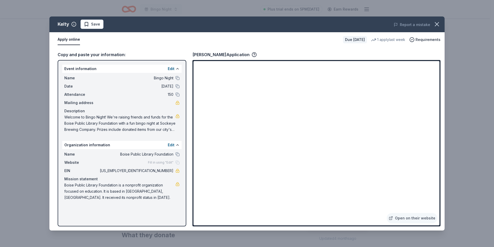
drag, startPoint x: 85, startPoint y: 25, endPoint x: 97, endPoint y: 1, distance: 26.8
click at [86, 25] on span "Save" at bounding box center [92, 24] width 16 height 6
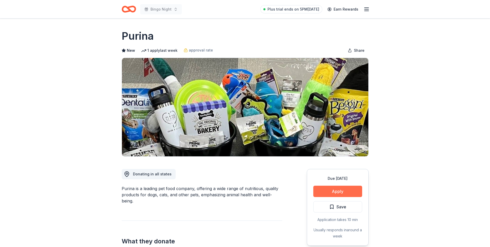
click at [324, 190] on button "Apply" at bounding box center [337, 190] width 49 height 11
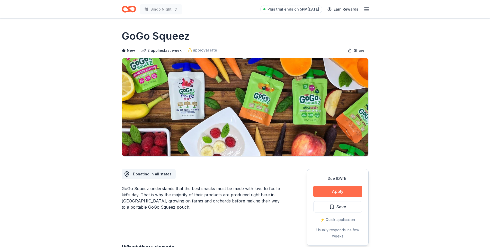
click at [333, 191] on button "Apply" at bounding box center [337, 190] width 49 height 11
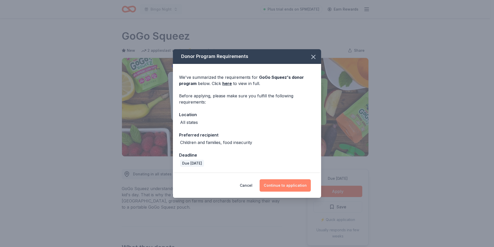
click at [276, 182] on button "Continue to application" at bounding box center [284, 185] width 51 height 12
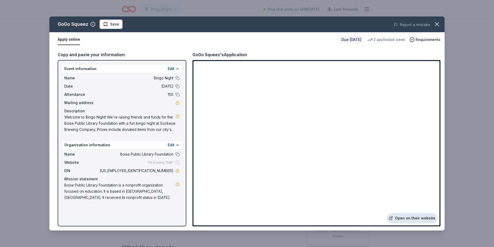
click at [410, 219] on link "Open on their website" at bounding box center [411, 218] width 51 height 10
click at [113, 24] on span "Save" at bounding box center [114, 24] width 9 height 6
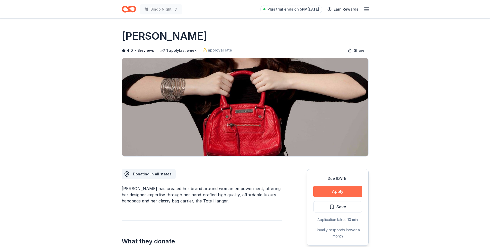
click at [324, 190] on button "Apply" at bounding box center [337, 190] width 49 height 11
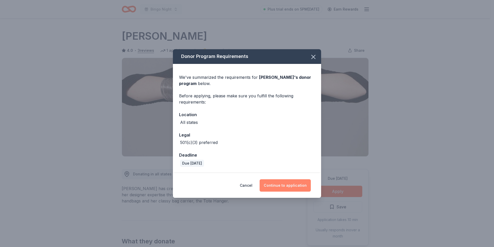
click at [278, 180] on button "Continue to application" at bounding box center [284, 185] width 51 height 12
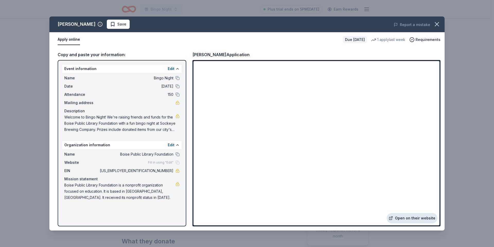
click at [409, 217] on link "Open on their website" at bounding box center [411, 218] width 51 height 10
click at [117, 22] on span "Save" at bounding box center [121, 24] width 9 height 6
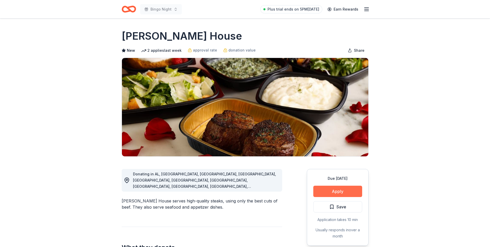
click at [346, 190] on button "Apply" at bounding box center [337, 190] width 49 height 11
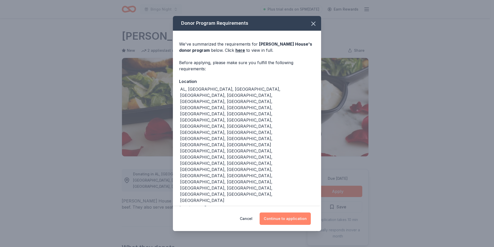
click at [285, 212] on button "Continue to application" at bounding box center [284, 218] width 51 height 12
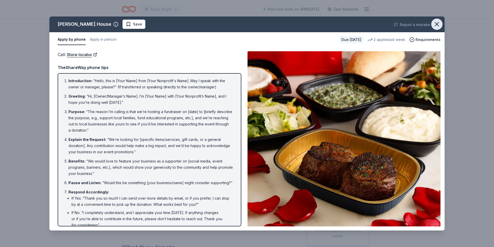
click at [438, 26] on icon "button" at bounding box center [436, 24] width 7 height 7
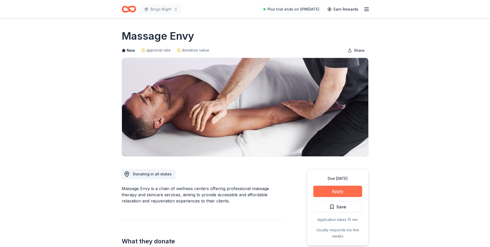
click at [345, 188] on button "Apply" at bounding box center [337, 190] width 49 height 11
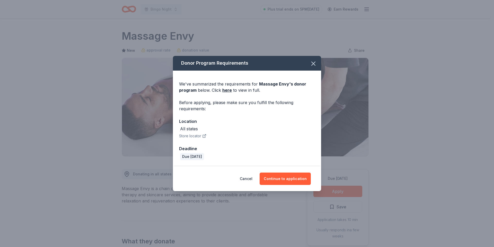
drag, startPoint x: 281, startPoint y: 176, endPoint x: 263, endPoint y: 150, distance: 31.7
click at [282, 176] on button "Continue to application" at bounding box center [284, 178] width 51 height 12
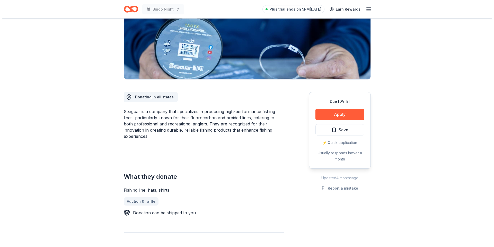
scroll to position [77, 0]
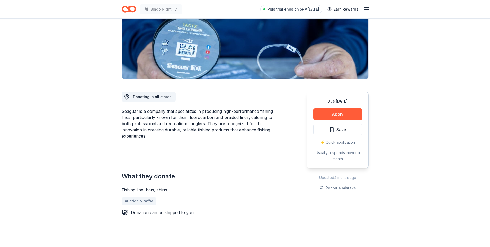
click at [242, 134] on div "Donating in all states Seaguar is a company that specializes in producing high-…" at bounding box center [202, 239] width 160 height 320
click at [338, 116] on button "Apply" at bounding box center [337, 113] width 49 height 11
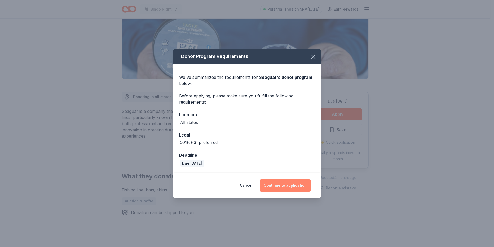
click at [287, 185] on button "Continue to application" at bounding box center [284, 185] width 51 height 12
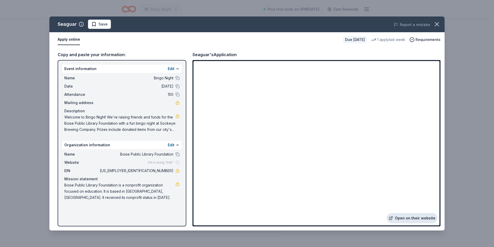
click at [420, 218] on link "Open on their website" at bounding box center [411, 218] width 51 height 10
click at [104, 23] on span "Save" at bounding box center [102, 24] width 9 height 6
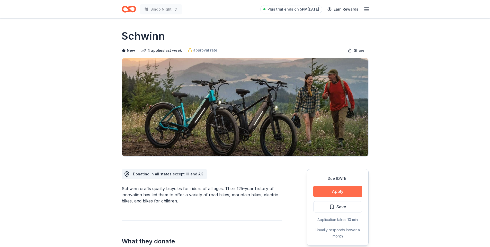
click at [334, 189] on button "Apply" at bounding box center [337, 190] width 49 height 11
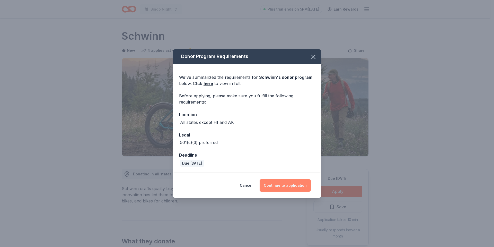
click at [279, 183] on button "Continue to application" at bounding box center [284, 185] width 51 height 12
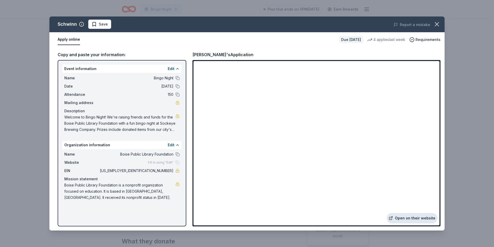
click at [409, 218] on link "Open on their website" at bounding box center [411, 218] width 51 height 10
click at [99, 25] on span "Save" at bounding box center [103, 24] width 9 height 6
click at [437, 25] on icon "button" at bounding box center [437, 24] width 4 height 4
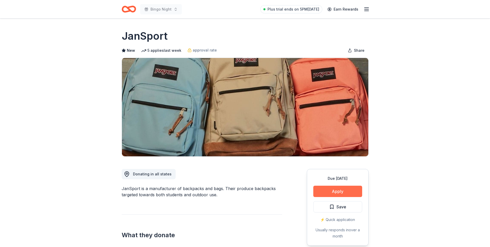
click at [338, 193] on button "Apply" at bounding box center [337, 190] width 49 height 11
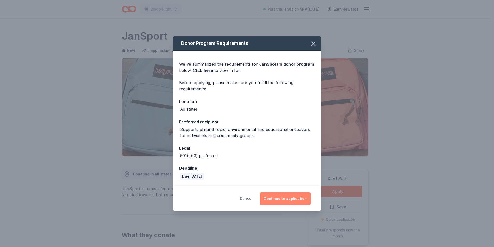
click at [283, 196] on button "Continue to application" at bounding box center [284, 198] width 51 height 12
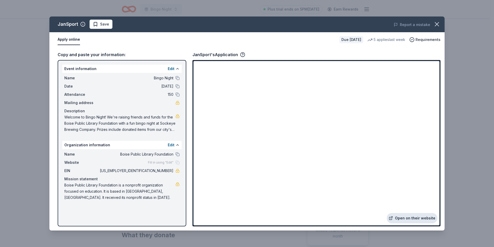
click at [417, 220] on link "Open on their website" at bounding box center [411, 218] width 51 height 10
click at [107, 22] on span "Save" at bounding box center [104, 24] width 9 height 6
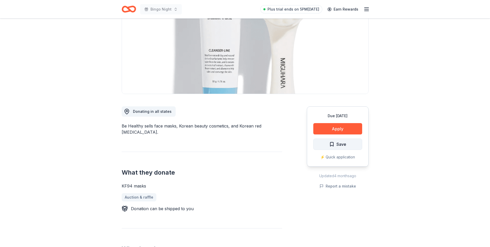
scroll to position [77, 0]
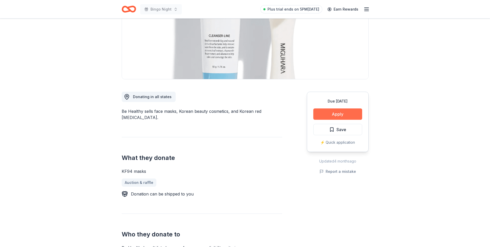
click at [332, 116] on button "Apply" at bounding box center [337, 113] width 49 height 11
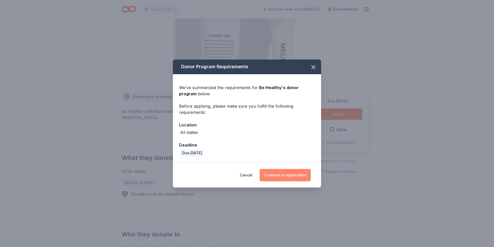
click at [289, 171] on button "Continue to application" at bounding box center [284, 175] width 51 height 12
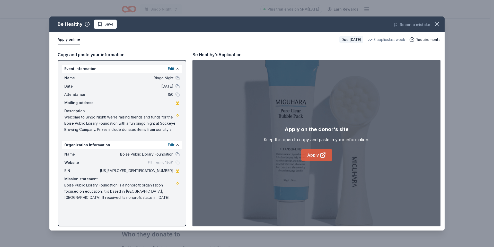
click at [315, 155] on link "Apply" at bounding box center [316, 155] width 31 height 12
click at [111, 25] on span "Save" at bounding box center [108, 24] width 9 height 6
click at [438, 23] on icon "button" at bounding box center [436, 24] width 7 height 7
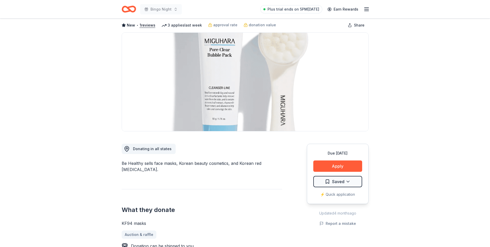
scroll to position [0, 0]
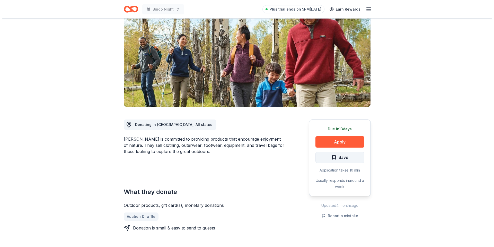
scroll to position [51, 0]
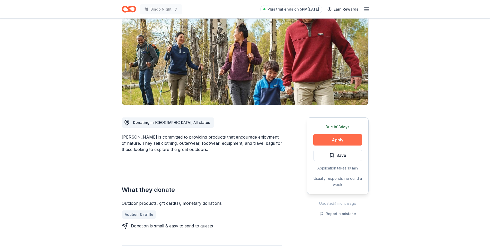
click at [336, 140] on button "Apply" at bounding box center [337, 139] width 49 height 11
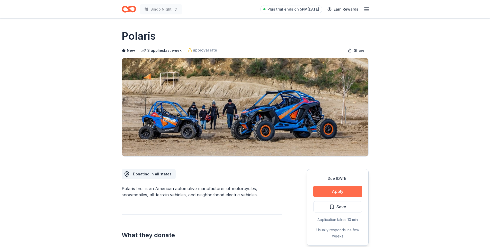
click at [330, 188] on button "Apply" at bounding box center [337, 190] width 49 height 11
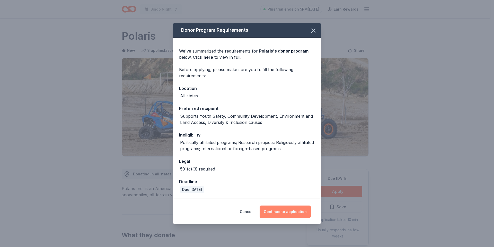
click at [287, 210] on button "Continue to application" at bounding box center [284, 211] width 51 height 12
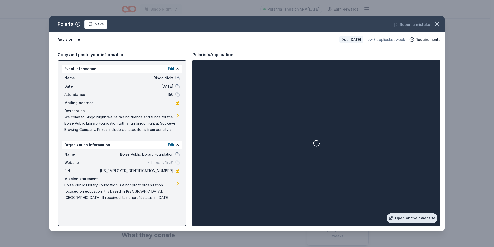
click at [421, 218] on link "Open on their website" at bounding box center [411, 218] width 51 height 10
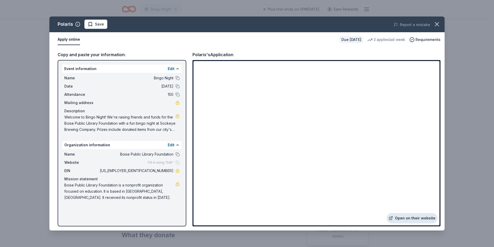
click at [403, 219] on link "Open on their website" at bounding box center [411, 218] width 51 height 10
click at [438, 23] on icon "button" at bounding box center [436, 24] width 7 height 7
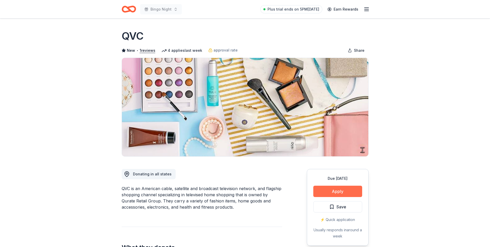
click at [350, 188] on button "Apply" at bounding box center [337, 190] width 49 height 11
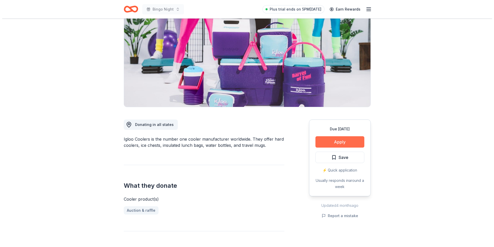
scroll to position [51, 0]
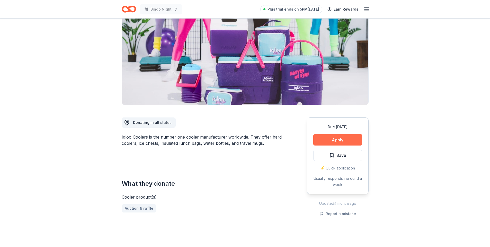
click at [319, 141] on button "Apply" at bounding box center [337, 139] width 49 height 11
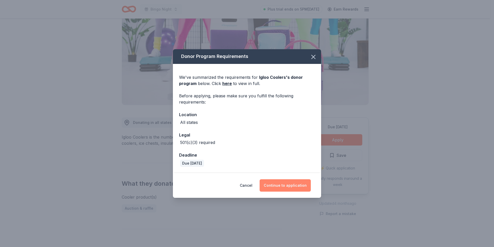
click at [286, 185] on button "Continue to application" at bounding box center [284, 185] width 51 height 12
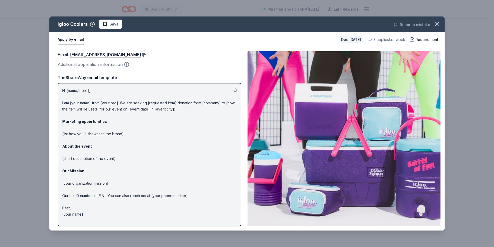
click at [141, 55] on button at bounding box center [143, 55] width 5 height 4
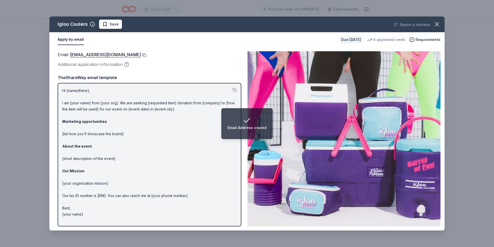
click at [141, 55] on button at bounding box center [143, 55] width 5 height 4
click at [110, 22] on span "Save" at bounding box center [114, 24] width 9 height 6
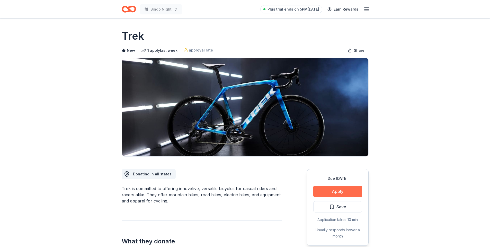
click at [322, 191] on button "Apply" at bounding box center [337, 190] width 49 height 11
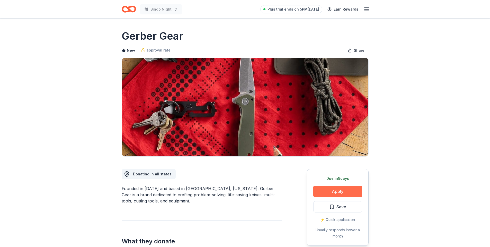
click at [329, 189] on button "Apply" at bounding box center [337, 190] width 49 height 11
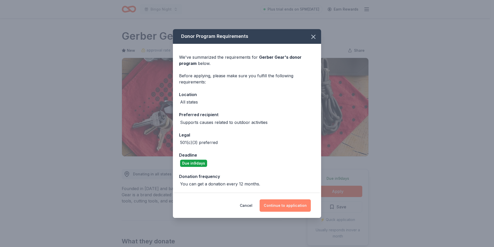
click at [289, 205] on button "Continue to application" at bounding box center [284, 205] width 51 height 12
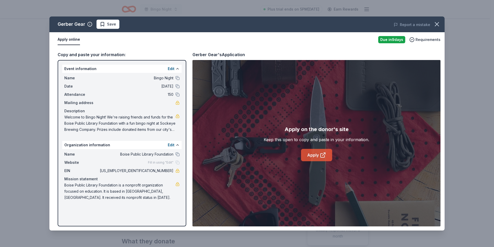
click at [323, 152] on icon at bounding box center [323, 155] width 6 height 6
click at [112, 25] on span "Save" at bounding box center [111, 24] width 9 height 6
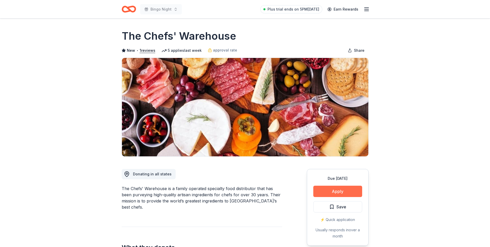
click at [329, 189] on button "Apply" at bounding box center [337, 190] width 49 height 11
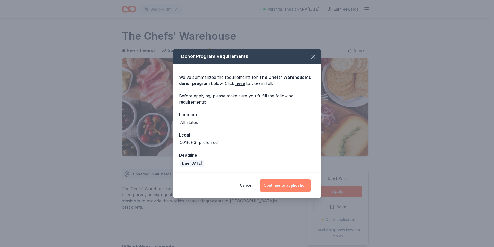
click at [270, 187] on button "Continue to application" at bounding box center [284, 185] width 51 height 12
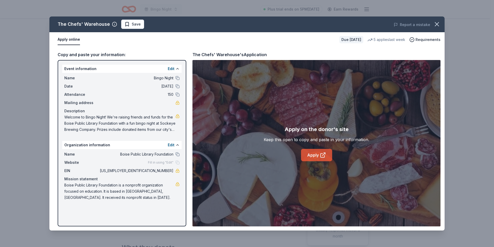
click at [314, 158] on link "Apply" at bounding box center [316, 155] width 31 height 12
click at [128, 24] on span "Save" at bounding box center [132, 24] width 16 height 6
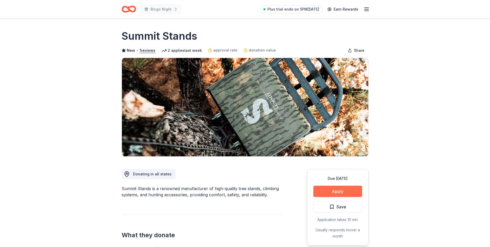
click at [336, 189] on button "Apply" at bounding box center [337, 190] width 49 height 11
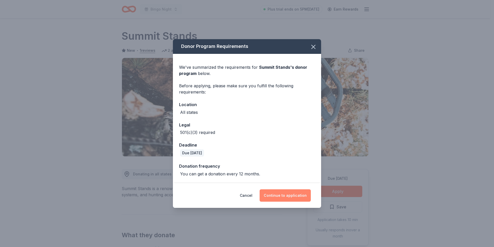
click at [273, 193] on button "Continue to application" at bounding box center [284, 195] width 51 height 12
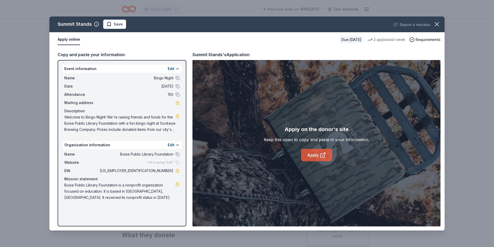
click at [314, 152] on link "Apply" at bounding box center [316, 155] width 31 height 12
drag, startPoint x: 110, startPoint y: 25, endPoint x: 119, endPoint y: 1, distance: 25.4
click at [111, 24] on span "Save" at bounding box center [114, 24] width 16 height 6
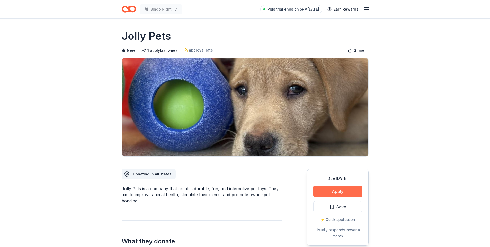
click at [332, 191] on button "Apply" at bounding box center [337, 190] width 49 height 11
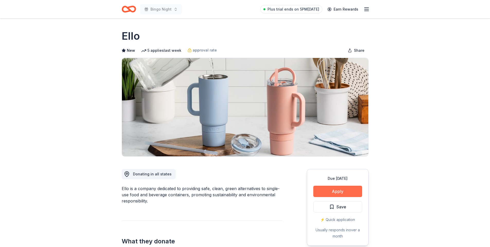
click at [338, 191] on button "Apply" at bounding box center [337, 190] width 49 height 11
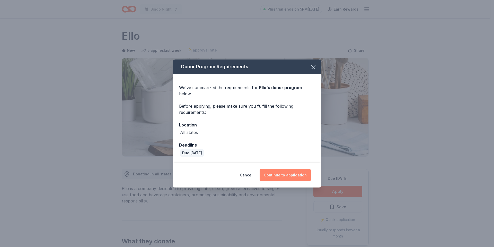
click at [284, 174] on button "Continue to application" at bounding box center [284, 175] width 51 height 12
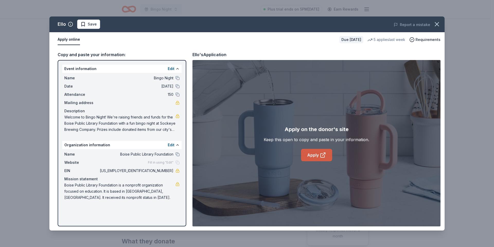
click at [316, 155] on link "Apply" at bounding box center [316, 155] width 31 height 12
click at [85, 25] on span "Save" at bounding box center [88, 24] width 16 height 6
click at [434, 24] on icon "button" at bounding box center [436, 24] width 7 height 7
